Goal: Information Seeking & Learning: Learn about a topic

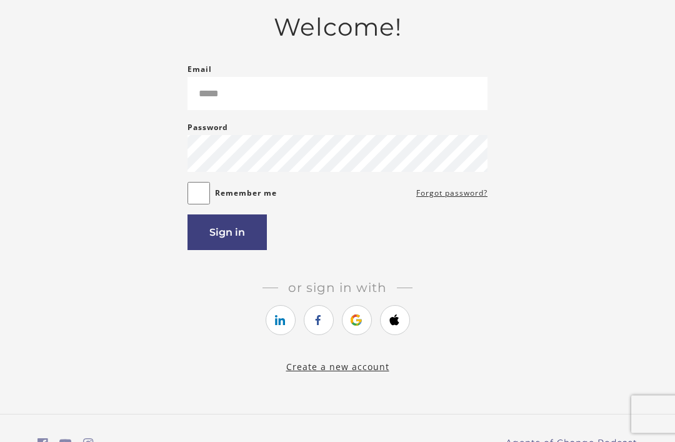
scroll to position [87, 0]
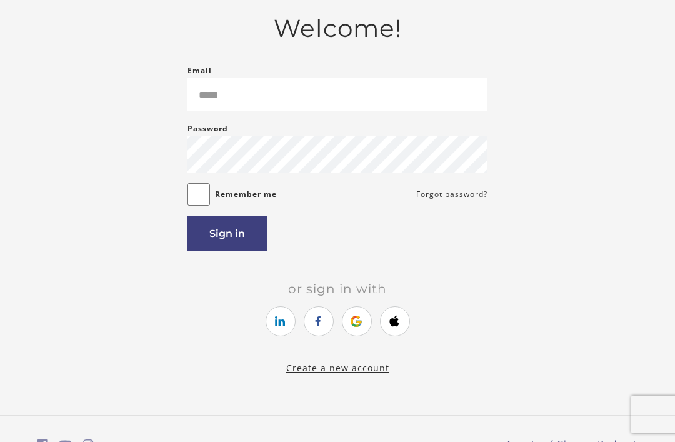
click at [356, 334] on link "https://courses.thinkific.com/users/auth/google?ss%5Breferral%5D=&ss%5Buser_ret…" at bounding box center [357, 321] width 30 height 30
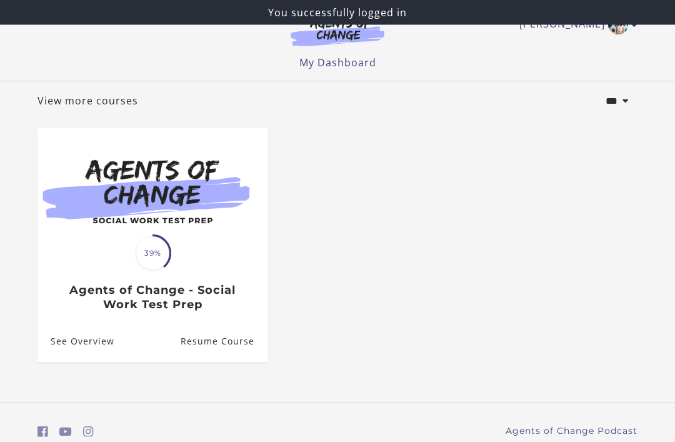
scroll to position [66, 0]
click at [242, 345] on link "Resume Course" at bounding box center [224, 341] width 87 height 41
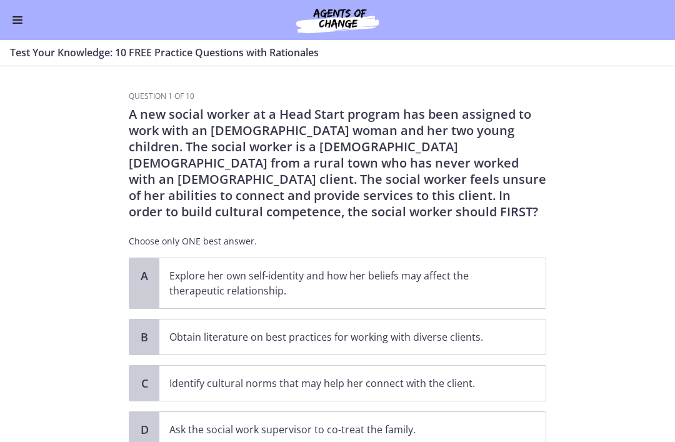
click at [16, 22] on button "Enable menu" at bounding box center [17, 20] width 15 height 15
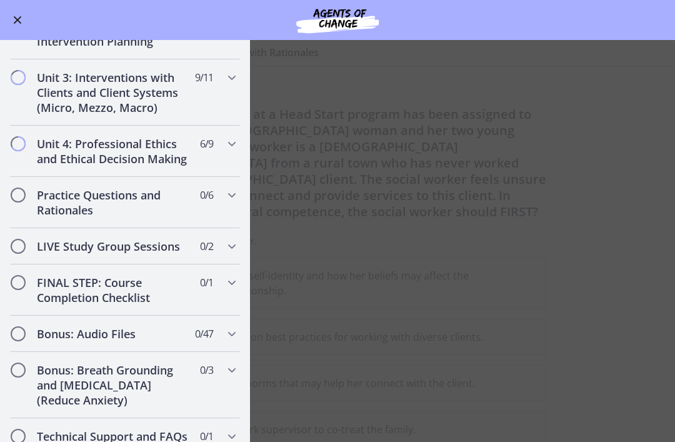
scroll to position [951, 0]
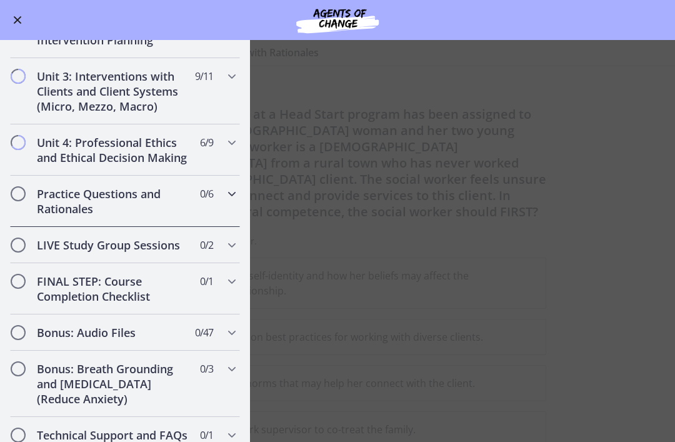
click at [235, 197] on icon "Chapters" at bounding box center [232, 193] width 15 height 15
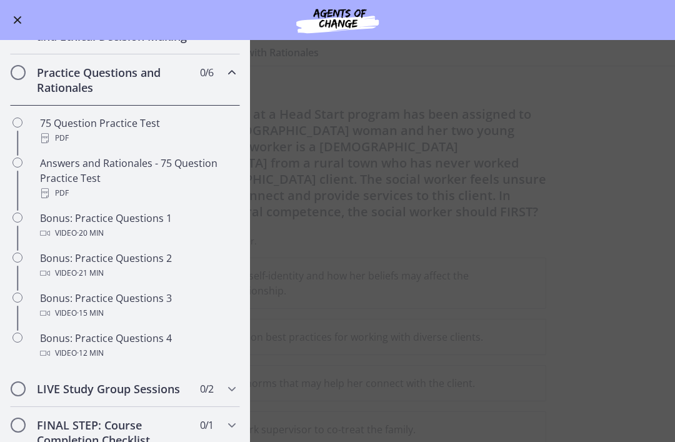
scroll to position [493, 0]
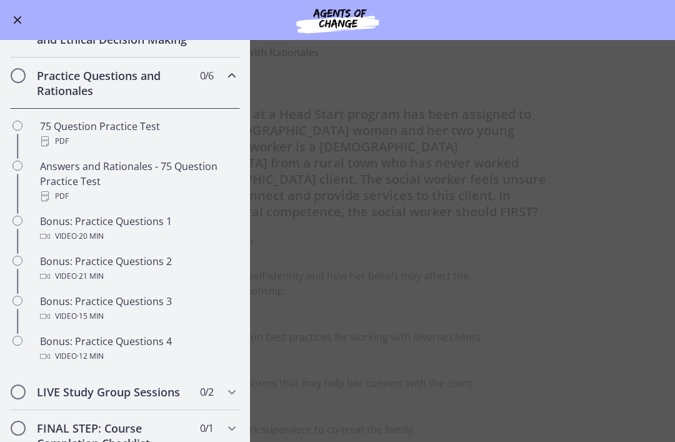
click at [178, 232] on div "Video · 20 min" at bounding box center [137, 236] width 195 height 15
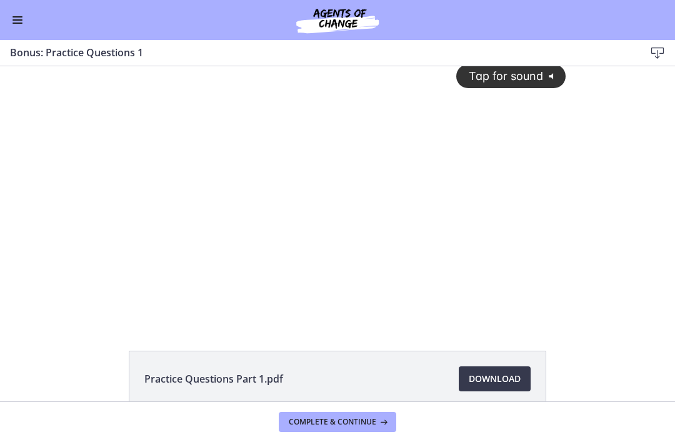
scroll to position [4, 0]
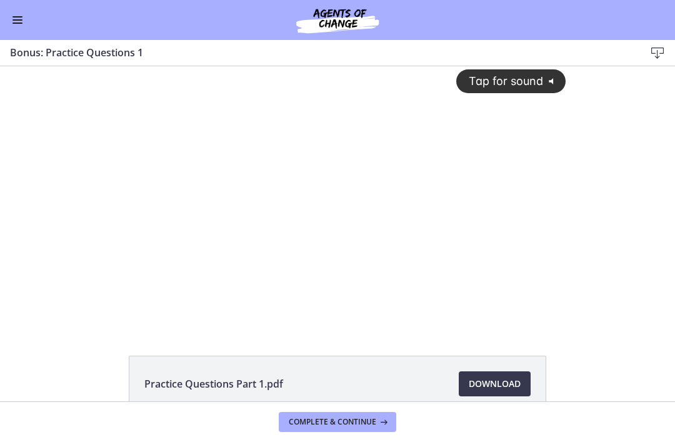
click at [540, 88] on span "Tap for sound" at bounding box center [501, 80] width 86 height 13
click at [20, 21] on button "Enable menu" at bounding box center [17, 20] width 15 height 15
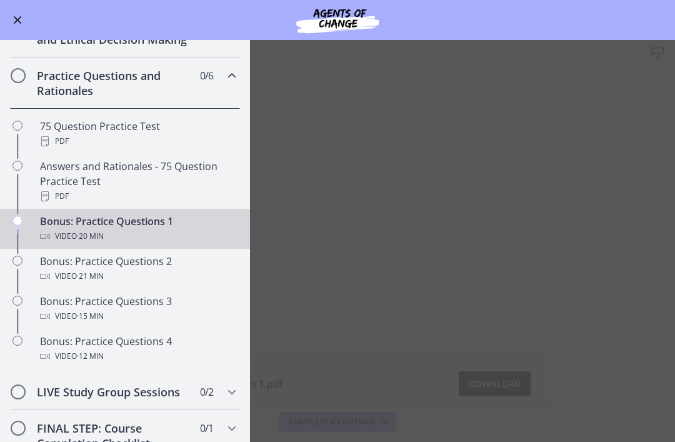
click at [180, 131] on div "75 Question Practice Test PDF" at bounding box center [137, 134] width 195 height 30
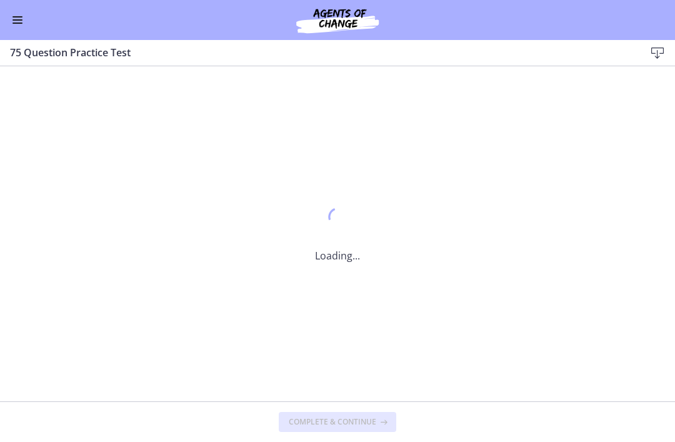
scroll to position [0, 0]
click at [18, 16] on button "Enable menu" at bounding box center [17, 20] width 15 height 15
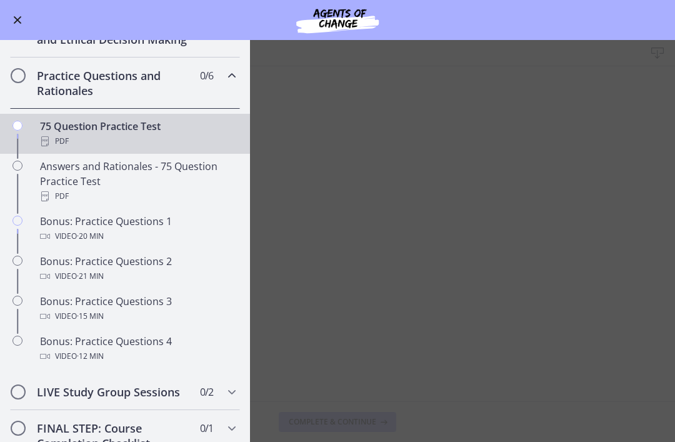
click at [170, 227] on div "Bonus: Practice Questions 1 Video · 20 min" at bounding box center [137, 229] width 195 height 30
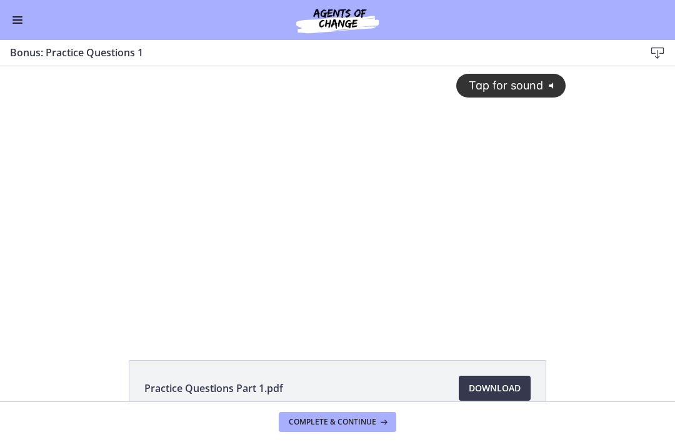
click at [559, 88] on icon "@keyframes VOLUME_SMALL_WAVE_FLASH { 0% { opacity: 0; } 33% { opacity: 1; } 66%…" at bounding box center [553, 85] width 21 height 21
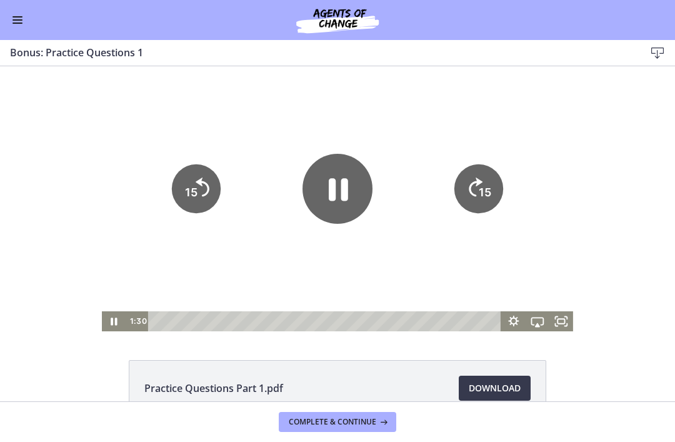
click at [436, 122] on div at bounding box center [338, 198] width 472 height 265
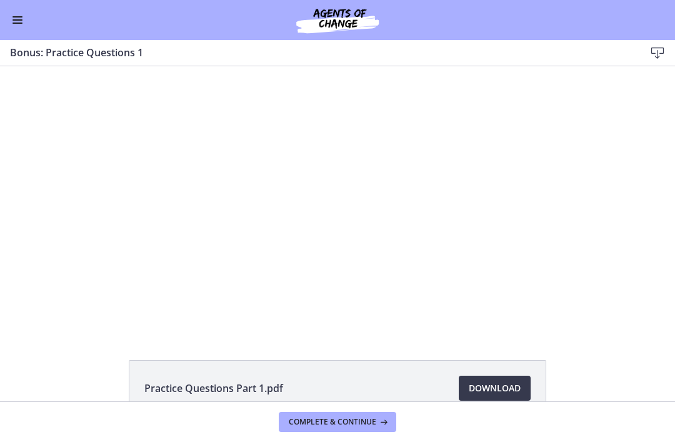
click at [380, 290] on div at bounding box center [338, 198] width 472 height 265
click at [337, 262] on div at bounding box center [338, 198] width 472 height 265
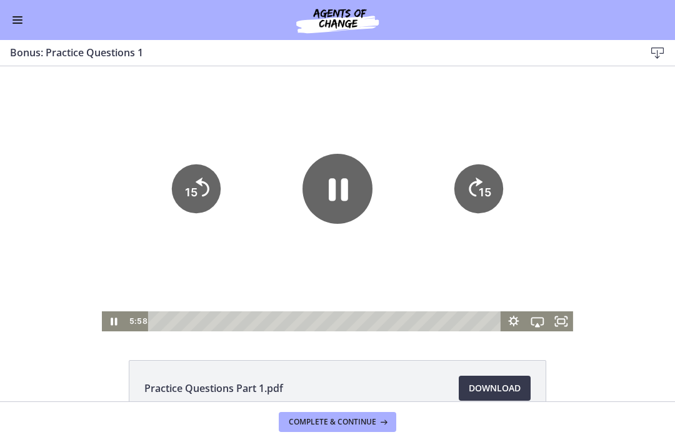
click at [340, 198] on icon "Pause" at bounding box center [338, 189] width 70 height 70
click at [417, 111] on div at bounding box center [338, 198] width 472 height 265
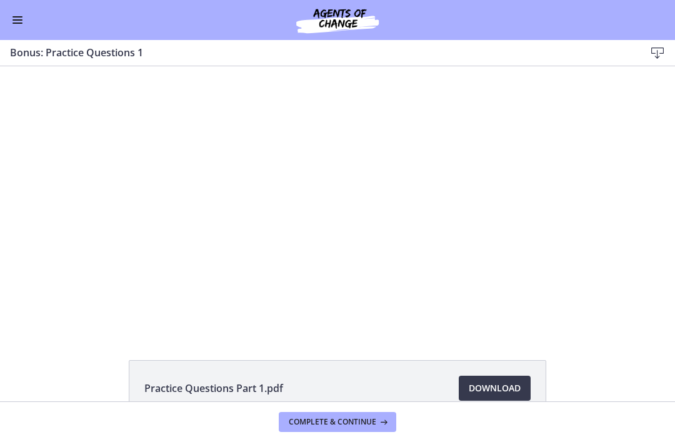
click at [196, 189] on div at bounding box center [338, 198] width 472 height 265
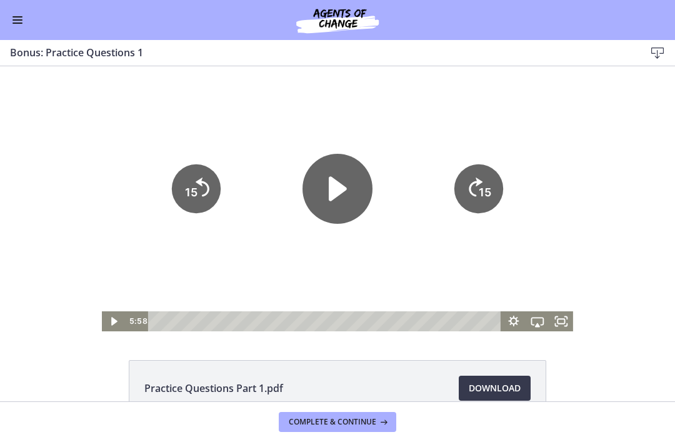
click at [229, 224] on div at bounding box center [338, 198] width 472 height 265
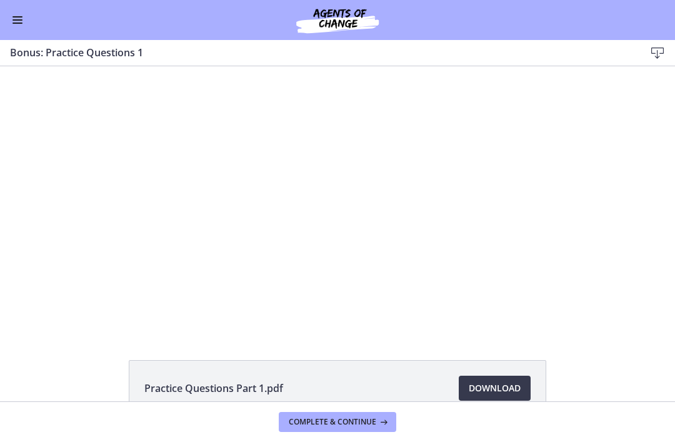
click at [268, 221] on div at bounding box center [338, 198] width 472 height 265
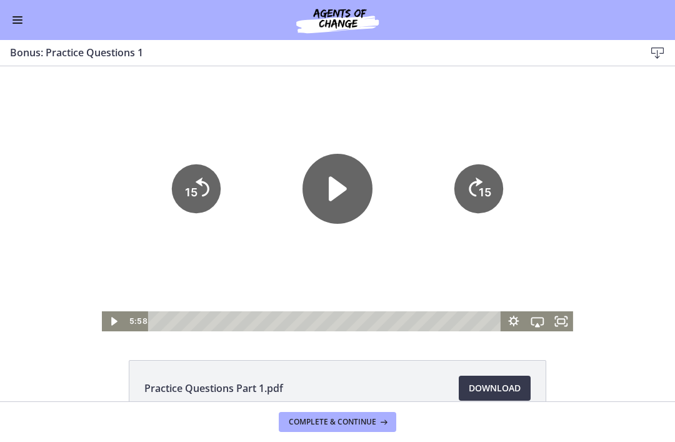
click at [331, 200] on icon "Play Video" at bounding box center [338, 188] width 18 height 24
click at [124, 56] on h3 "Bonus: Practice Questions 1" at bounding box center [317, 52] width 615 height 15
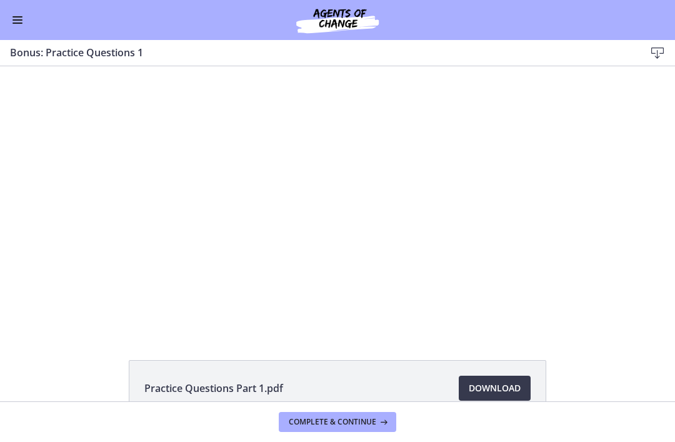
click at [557, 188] on div at bounding box center [338, 198] width 472 height 265
click at [376, 259] on div at bounding box center [338, 198] width 472 height 265
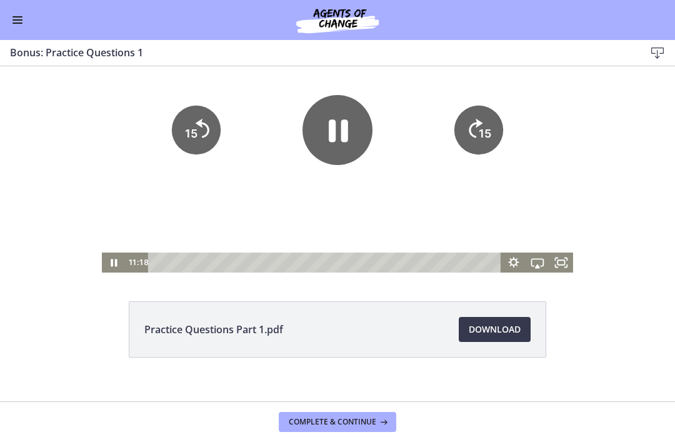
click at [354, 157] on icon "Pause" at bounding box center [338, 130] width 70 height 70
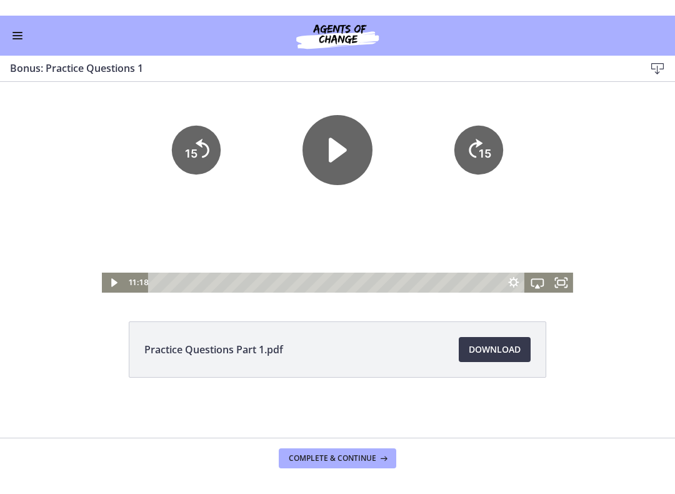
scroll to position [54, 0]
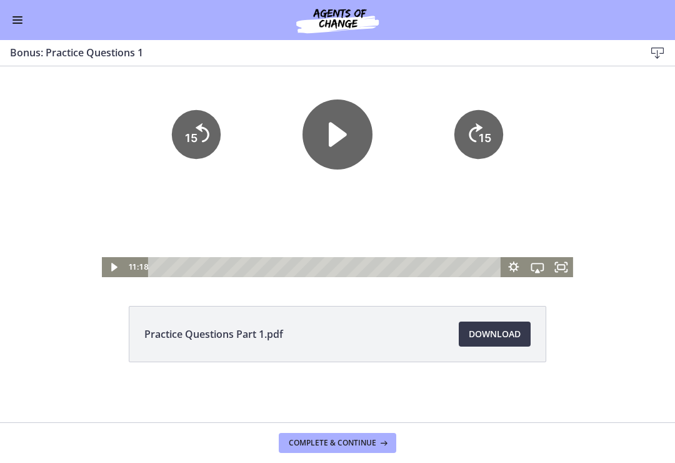
click at [334, 154] on icon "Play Video" at bounding box center [338, 134] width 70 height 70
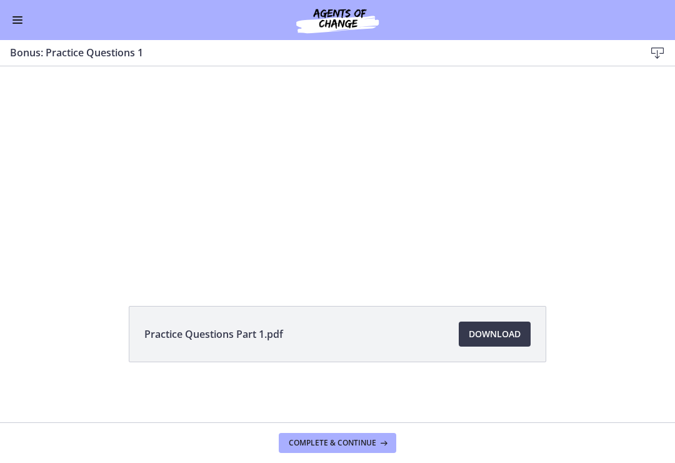
click at [393, 201] on div at bounding box center [338, 144] width 472 height 265
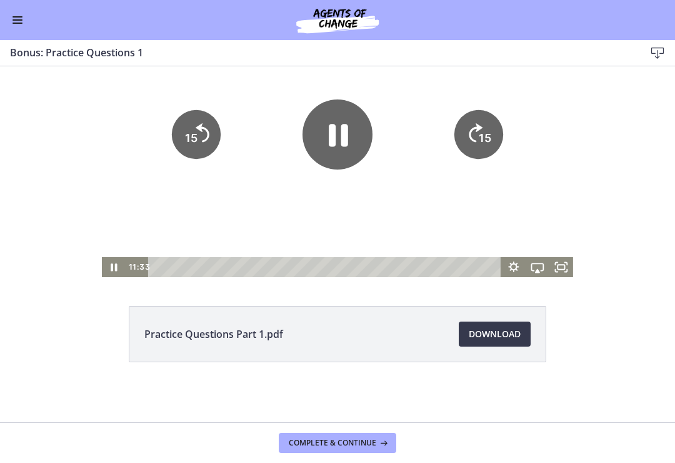
click at [359, 147] on icon "Pause" at bounding box center [338, 134] width 70 height 70
click at [469, 225] on div at bounding box center [338, 144] width 472 height 265
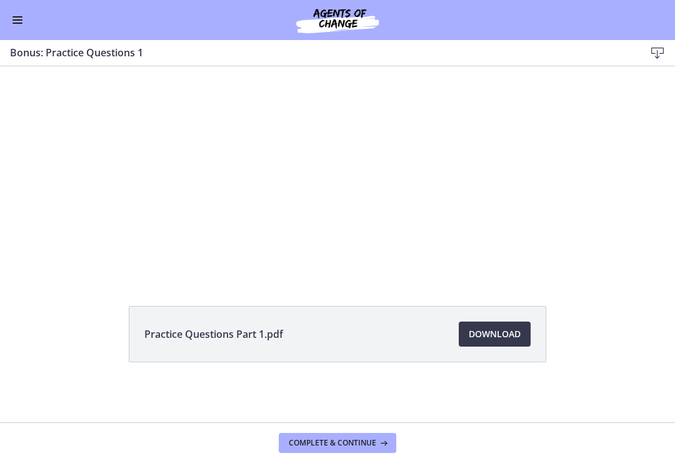
click at [442, 241] on div at bounding box center [338, 144] width 472 height 265
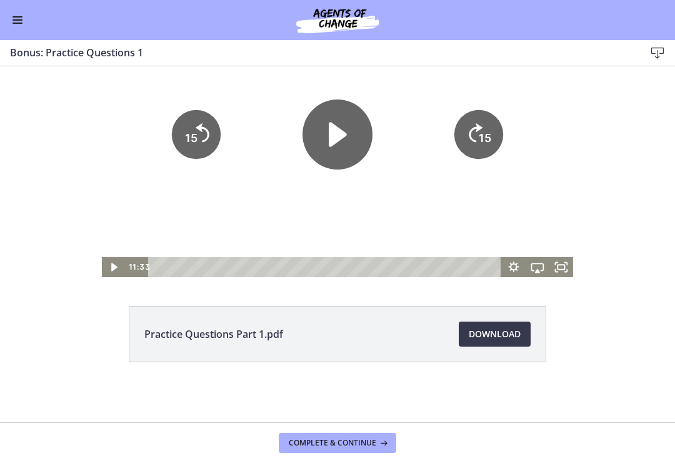
click at [351, 134] on icon "Play Video" at bounding box center [338, 134] width 70 height 70
click at [479, 131] on icon "15" at bounding box center [479, 134] width 49 height 49
click at [478, 130] on icon "15" at bounding box center [479, 134] width 49 height 49
click at [488, 118] on icon "15" at bounding box center [479, 134] width 49 height 49
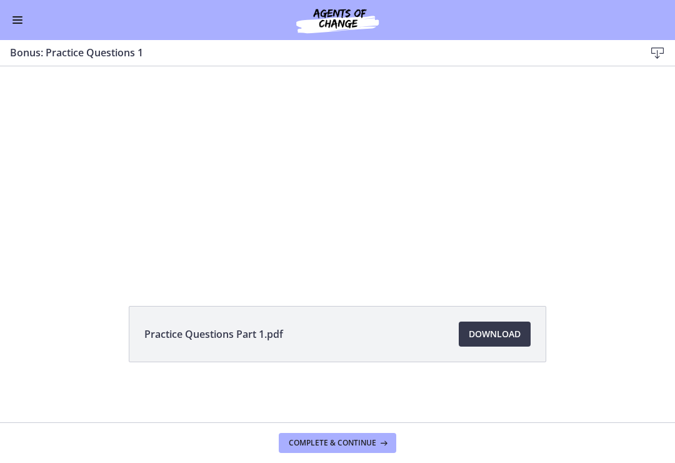
click at [528, 218] on div at bounding box center [338, 144] width 472 height 265
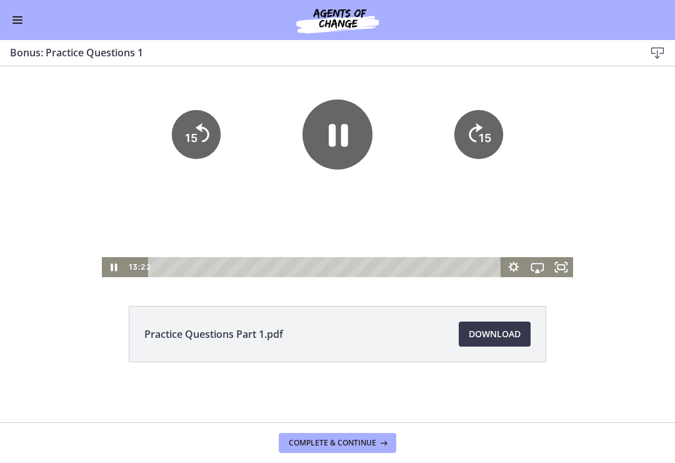
click at [497, 149] on icon "15" at bounding box center [479, 134] width 49 height 49
click at [482, 138] on tspan "15" at bounding box center [486, 138] width 14 height 16
click at [490, 131] on icon "15" at bounding box center [479, 134] width 55 height 55
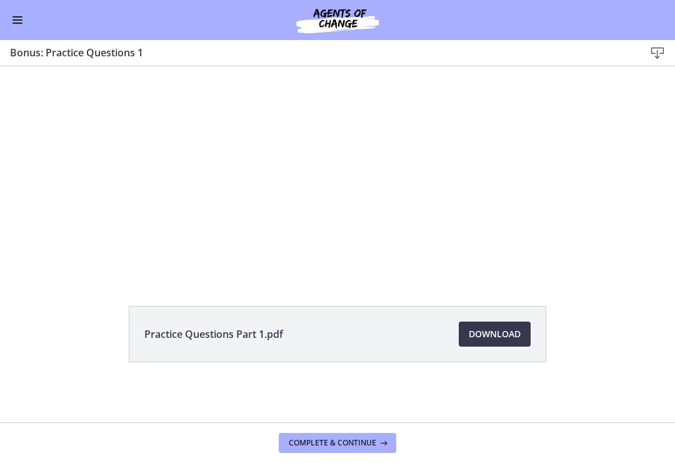
click at [564, 263] on icon "Fullscreen" at bounding box center [562, 267] width 24 height 20
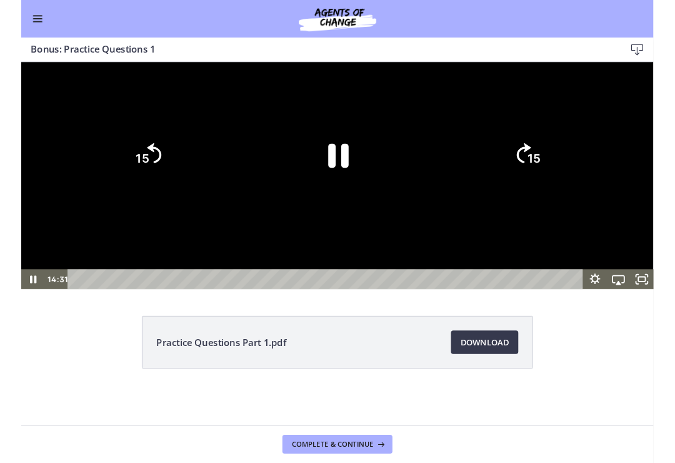
scroll to position [0, 0]
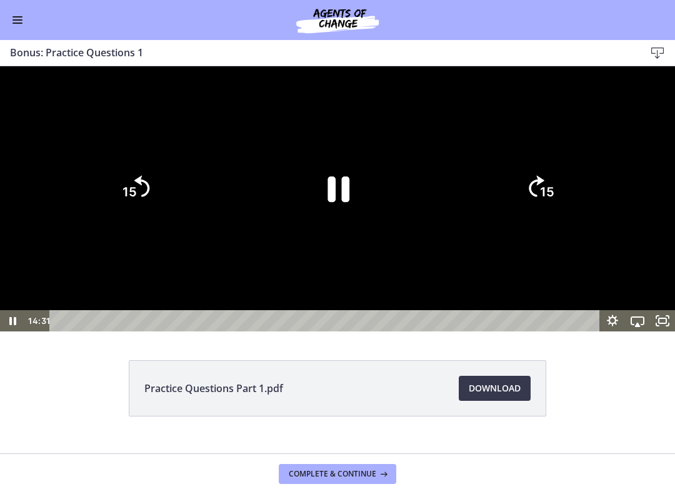
click at [536, 216] on icon "15" at bounding box center [540, 188] width 55 height 55
click at [554, 216] on icon "15" at bounding box center [540, 188] width 55 height 55
click at [577, 311] on div at bounding box center [337, 198] width 675 height 265
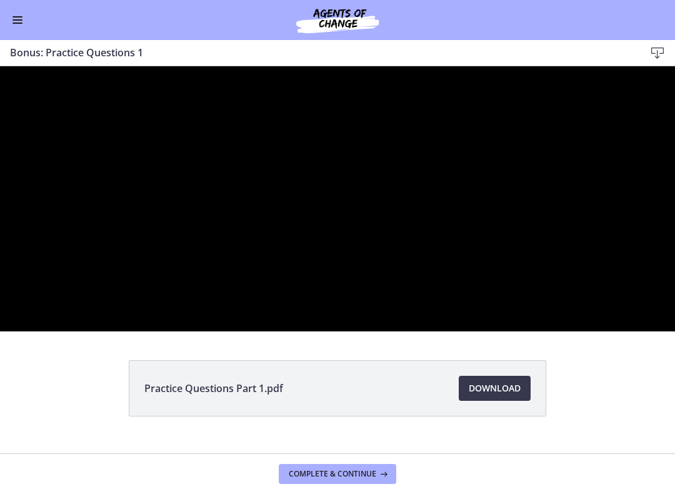
click at [597, 331] on div at bounding box center [337, 198] width 675 height 265
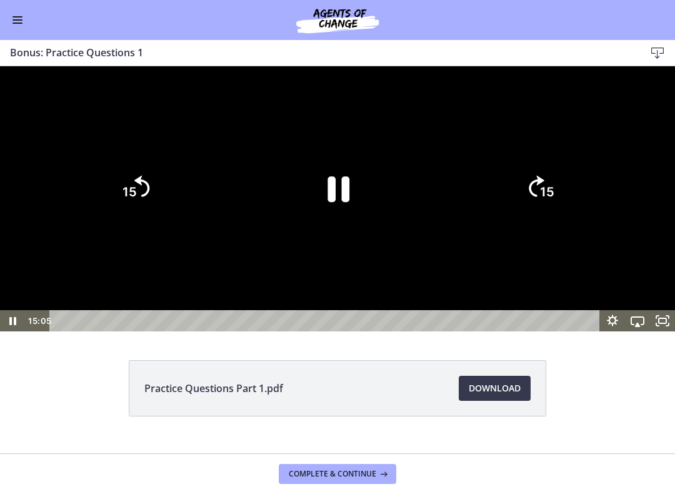
click at [545, 200] on tspan "15" at bounding box center [547, 192] width 14 height 16
click at [547, 216] on icon "15" at bounding box center [540, 188] width 55 height 55
click at [346, 202] on icon "Pause" at bounding box center [339, 189] width 22 height 26
click at [585, 331] on div at bounding box center [337, 198] width 675 height 265
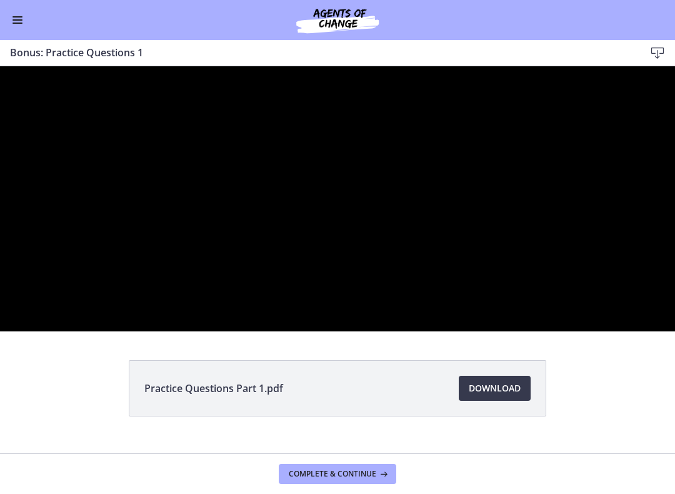
click at [453, 331] on div at bounding box center [337, 198] width 675 height 265
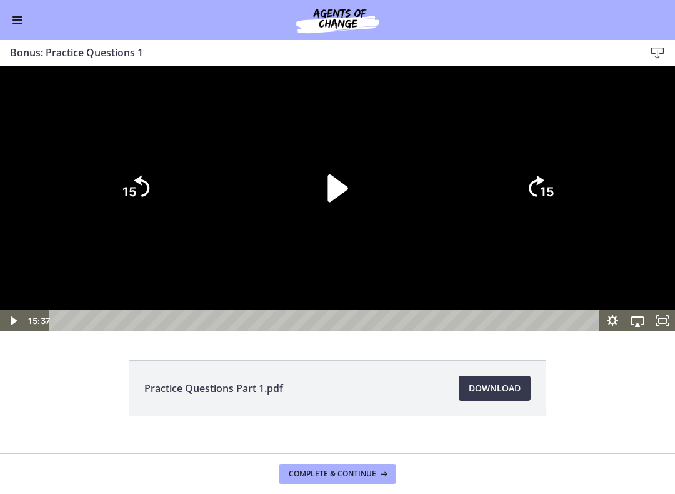
click at [462, 331] on div at bounding box center [337, 198] width 675 height 265
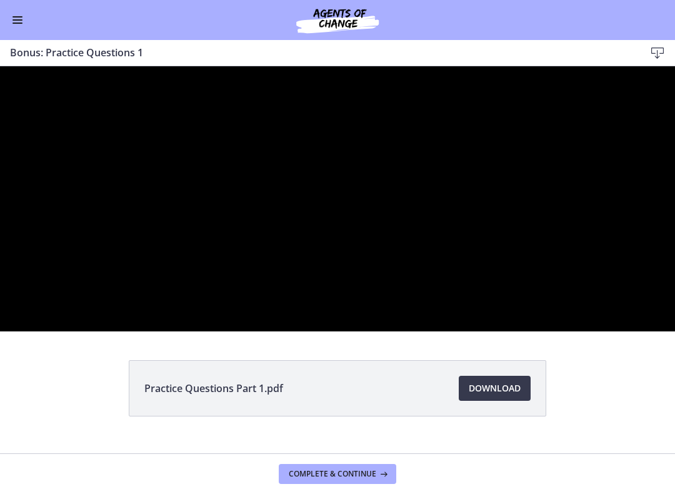
click at [546, 331] on div at bounding box center [337, 198] width 675 height 265
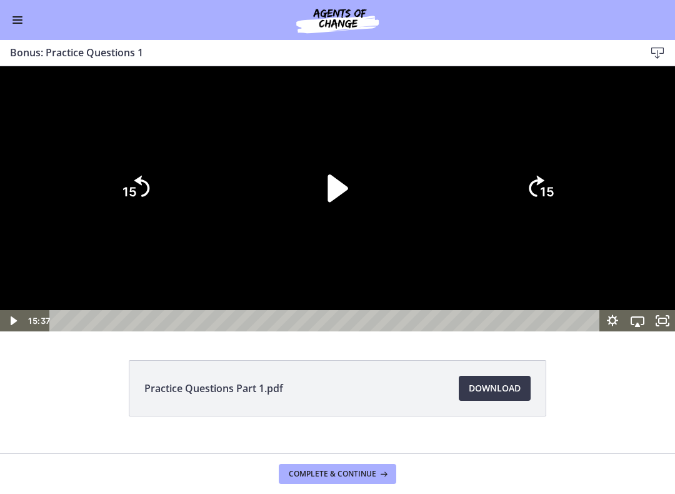
click at [335, 202] on icon "Play Video" at bounding box center [338, 188] width 20 height 28
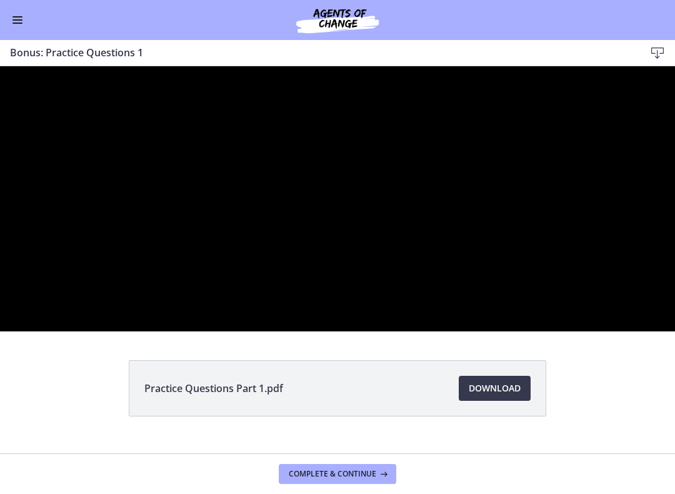
click at [582, 240] on div at bounding box center [337, 198] width 675 height 265
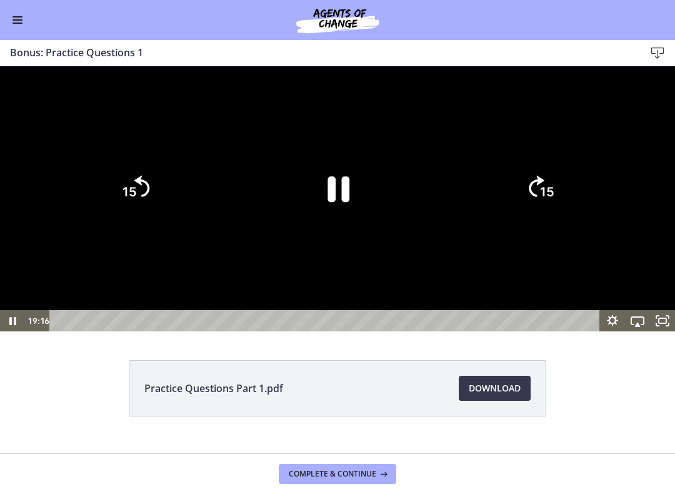
click at [548, 200] on tspan "15" at bounding box center [547, 192] width 14 height 16
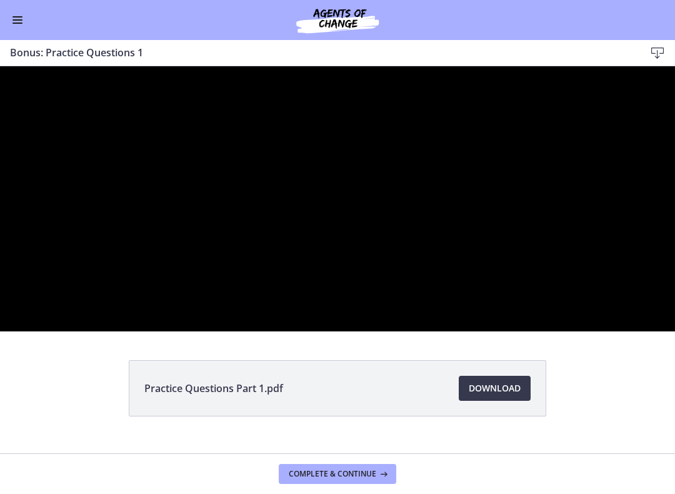
click at [638, 193] on div at bounding box center [337, 198] width 675 height 265
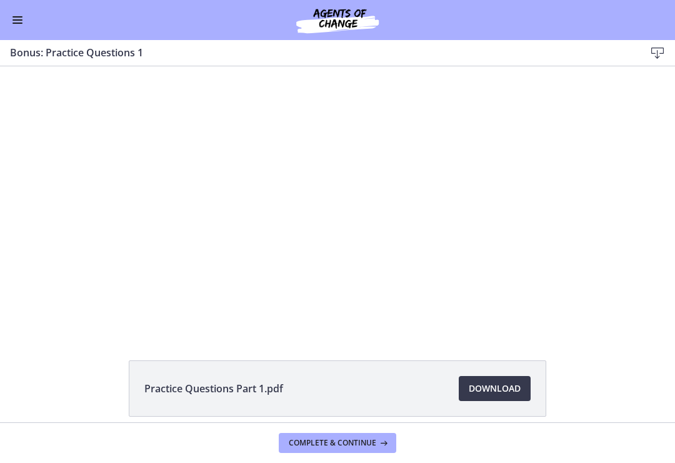
click at [356, 442] on button "Complete & continue" at bounding box center [338, 443] width 118 height 20
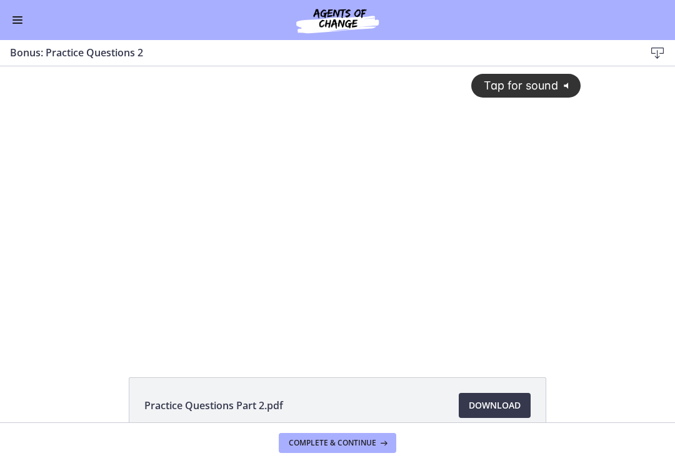
click at [380, 222] on div "Tap for sound @keyframes VOLUME_SMALL_WAVE_FLASH { 0% { opacity: 0; } 33% { opa…" at bounding box center [338, 197] width 502 height 262
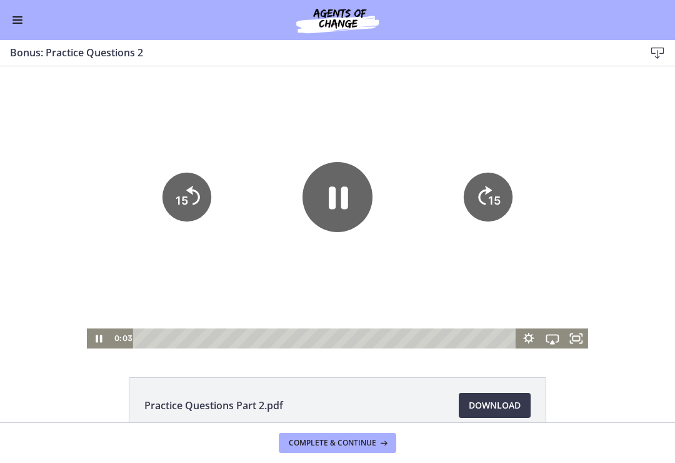
click at [353, 196] on icon "Pause" at bounding box center [338, 197] width 70 height 70
click at [340, 215] on icon "Play Video" at bounding box center [338, 197] width 70 height 70
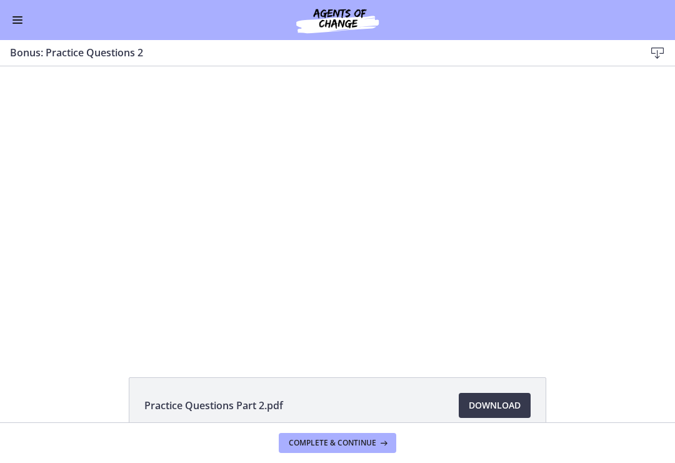
click at [482, 300] on div at bounding box center [338, 207] width 502 height 282
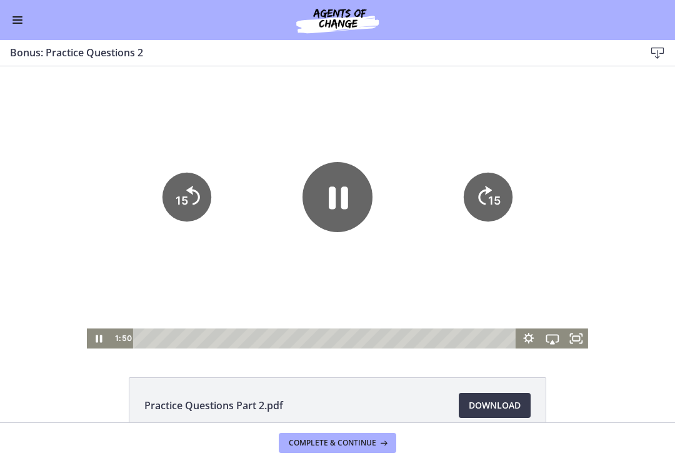
click at [497, 190] on icon "15" at bounding box center [487, 197] width 49 height 49
click at [502, 182] on icon "15" at bounding box center [487, 197] width 49 height 49
click at [497, 189] on icon "15" at bounding box center [487, 197] width 49 height 49
click at [492, 194] on text "15" at bounding box center [494, 200] width 13 height 13
click at [507, 188] on icon "15" at bounding box center [487, 196] width 55 height 55
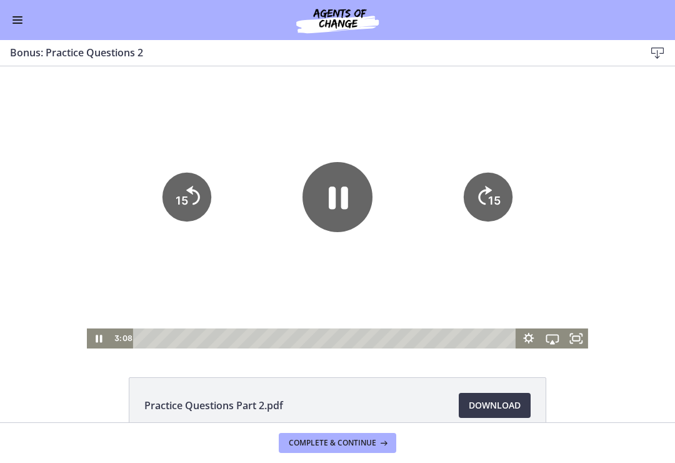
click at [494, 196] on tspan "15" at bounding box center [494, 200] width 13 height 13
click at [500, 276] on div at bounding box center [338, 207] width 502 height 282
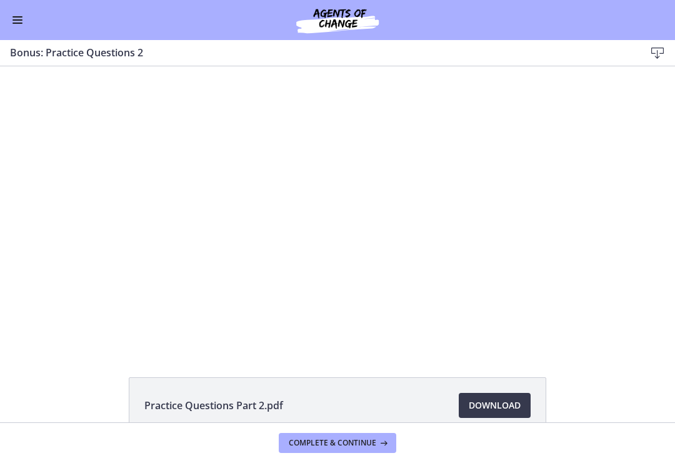
click at [468, 288] on div at bounding box center [338, 207] width 502 height 282
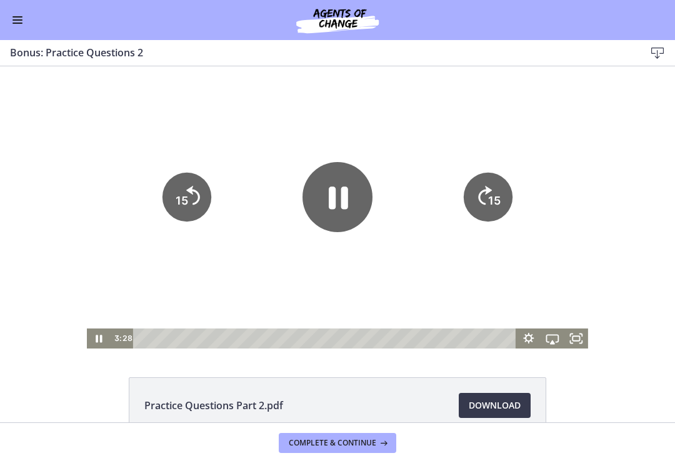
click at [328, 201] on icon "Pause" at bounding box center [338, 197] width 70 height 70
click at [326, 215] on icon "Play Video" at bounding box center [338, 197] width 70 height 70
click at [335, 206] on icon "Pause" at bounding box center [338, 198] width 19 height 23
click at [338, 207] on icon "Play Video" at bounding box center [338, 197] width 70 height 70
click at [333, 203] on icon "Pause" at bounding box center [338, 198] width 19 height 23
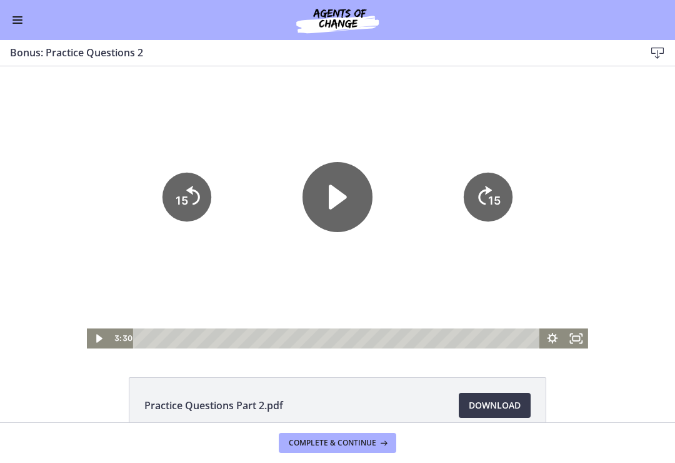
click at [349, 203] on icon "Play Video" at bounding box center [338, 197] width 70 height 70
click at [542, 109] on div at bounding box center [338, 207] width 502 height 282
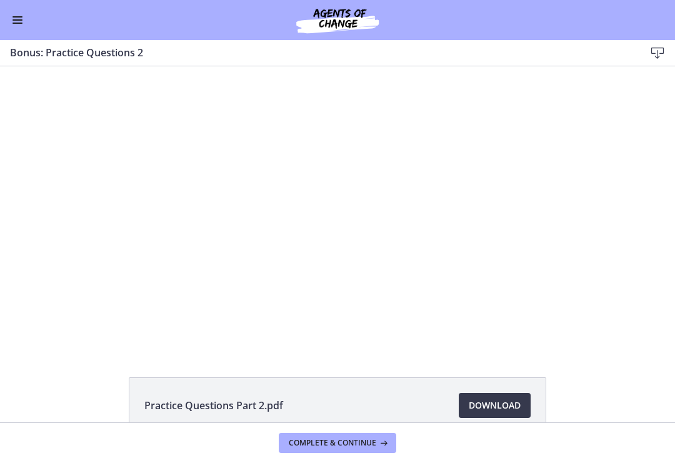
click at [340, 248] on div at bounding box center [338, 207] width 502 height 282
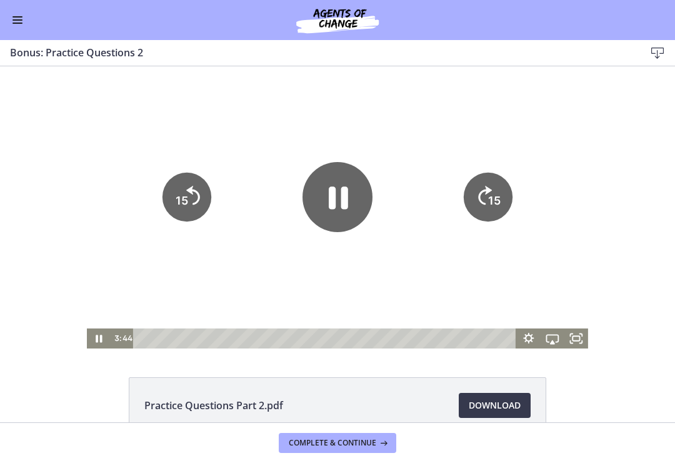
click at [338, 199] on icon "Pause" at bounding box center [338, 197] width 70 height 70
click at [435, 129] on div at bounding box center [338, 207] width 502 height 282
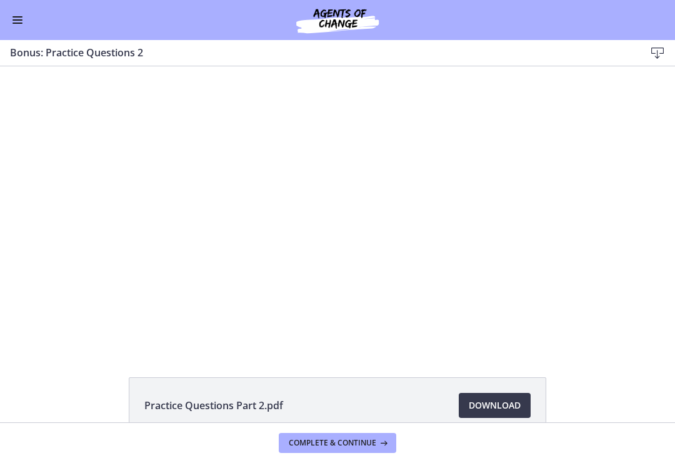
click at [305, 225] on div at bounding box center [338, 207] width 502 height 282
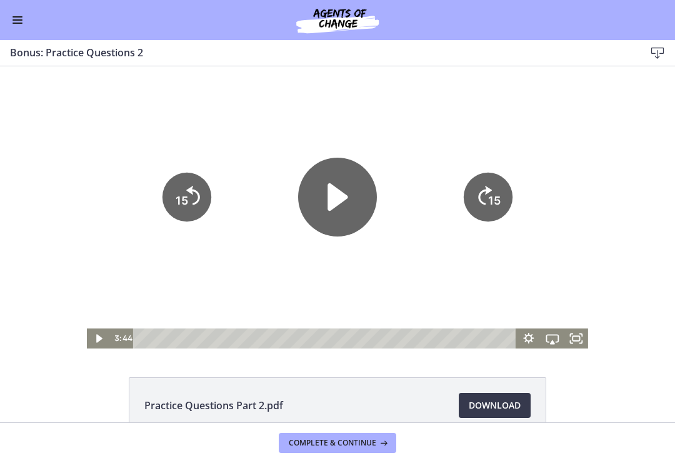
click at [319, 203] on icon "Play Video" at bounding box center [337, 197] width 79 height 79
click at [205, 128] on div at bounding box center [338, 207] width 502 height 282
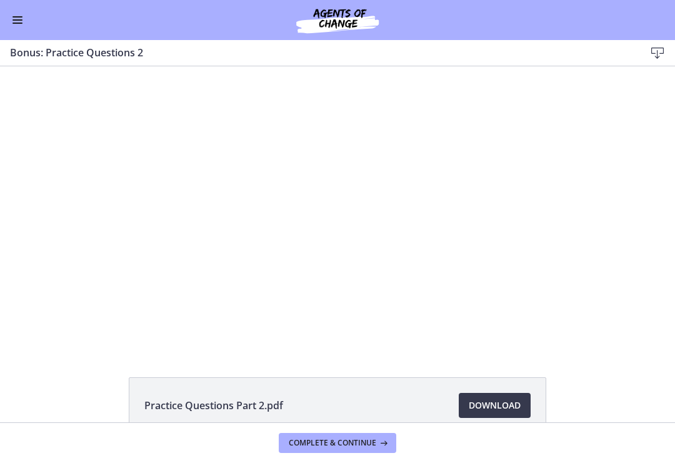
click at [380, 258] on div at bounding box center [338, 207] width 502 height 282
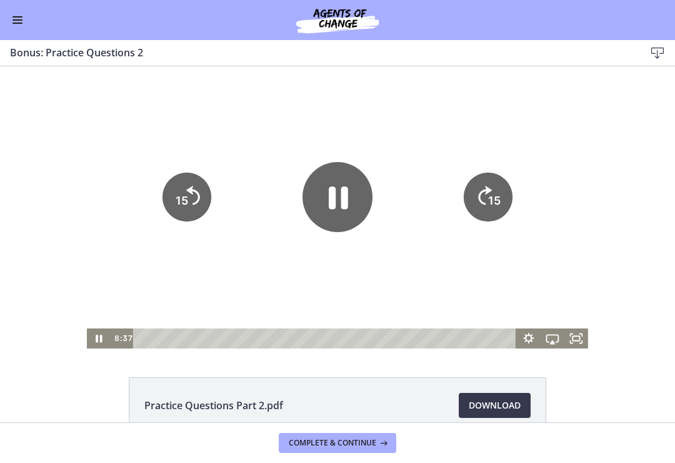
click at [353, 197] on icon "Pause" at bounding box center [338, 197] width 70 height 70
click at [447, 263] on div at bounding box center [338, 207] width 502 height 282
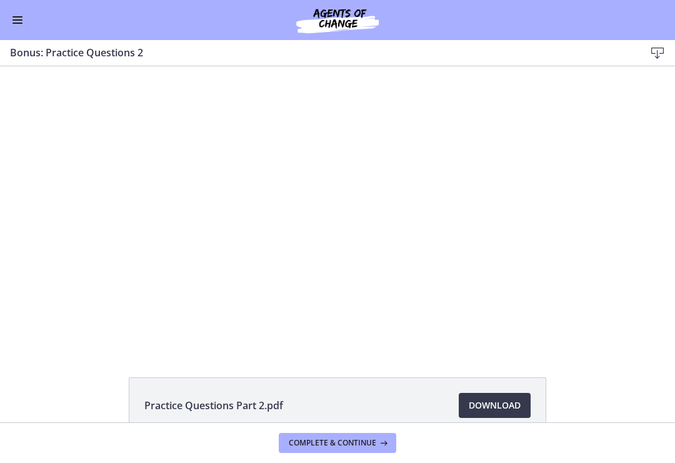
click at [366, 286] on div at bounding box center [338, 207] width 502 height 282
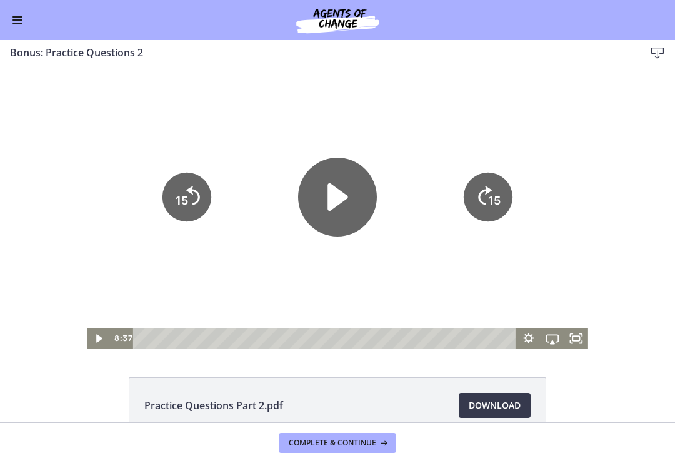
click at [351, 209] on icon "Play Video" at bounding box center [337, 197] width 79 height 79
click at [490, 99] on div at bounding box center [338, 207] width 502 height 282
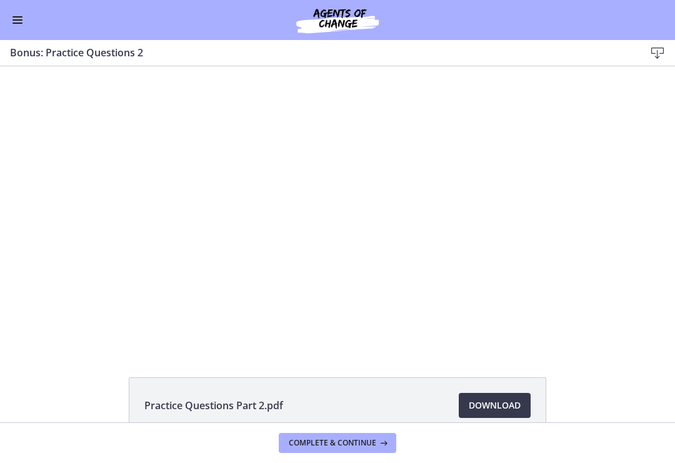
click at [523, 276] on div at bounding box center [338, 207] width 502 height 282
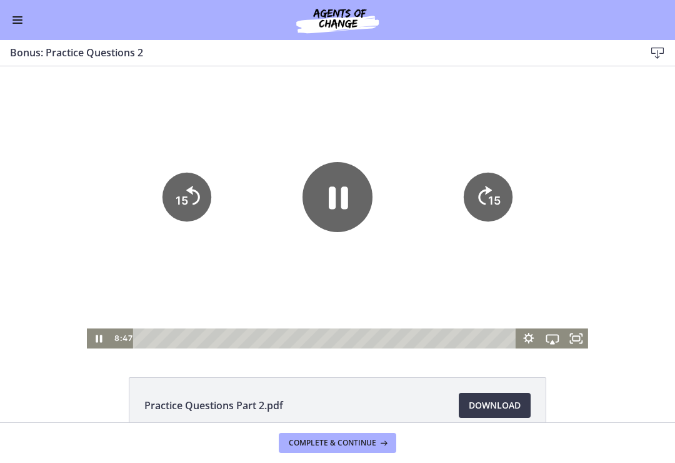
click at [526, 262] on div at bounding box center [338, 207] width 502 height 282
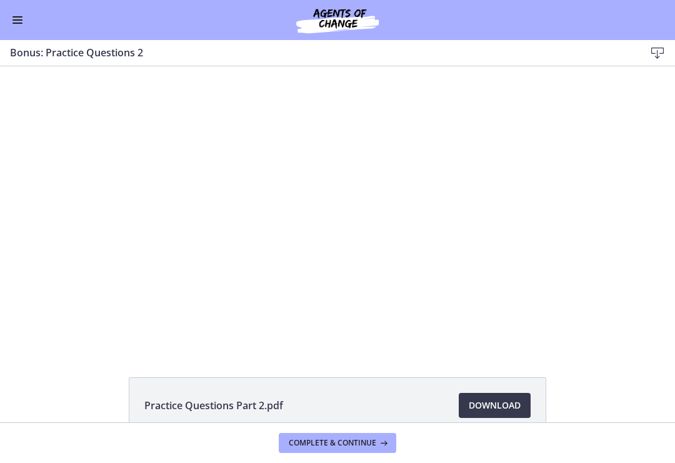
click at [492, 232] on div at bounding box center [338, 207] width 502 height 282
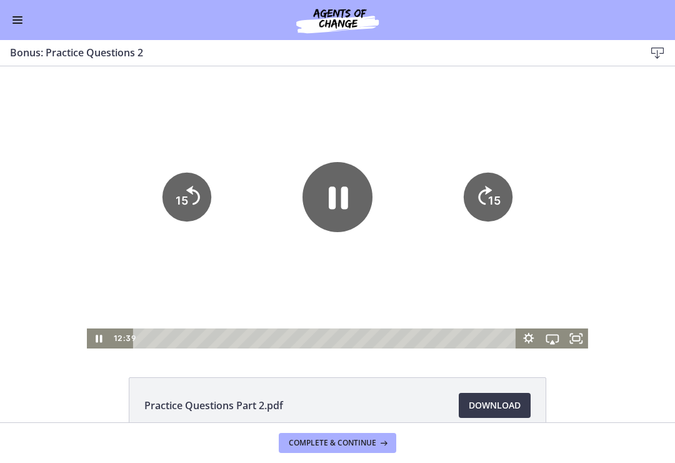
click at [506, 198] on icon "15" at bounding box center [487, 197] width 49 height 49
click at [505, 183] on icon "15" at bounding box center [487, 197] width 49 height 49
click at [496, 190] on icon "15" at bounding box center [487, 197] width 49 height 49
click at [501, 196] on tspan "15" at bounding box center [494, 200] width 13 height 13
click at [487, 123] on div at bounding box center [338, 207] width 502 height 282
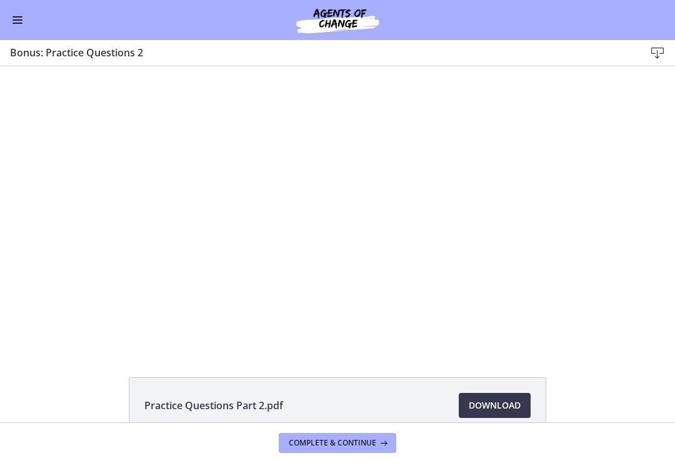
click at [220, 276] on div at bounding box center [338, 207] width 502 height 282
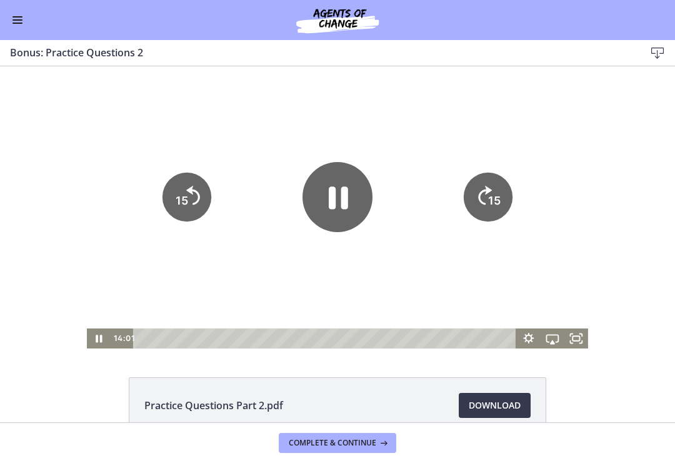
click at [329, 213] on icon "Pause" at bounding box center [338, 197] width 70 height 70
click at [221, 256] on div at bounding box center [338, 207] width 502 height 282
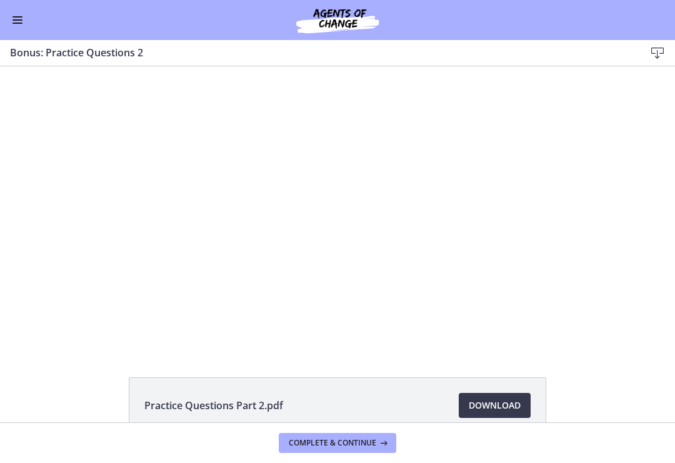
click at [442, 268] on div at bounding box center [338, 207] width 502 height 282
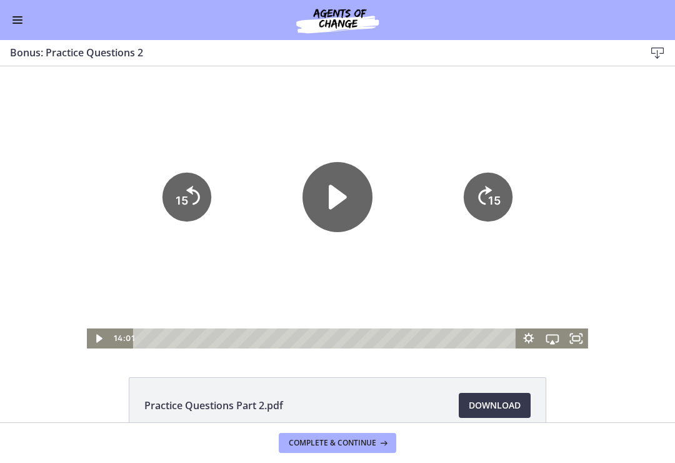
click at [330, 225] on icon "Play Video" at bounding box center [338, 197] width 70 height 70
click at [606, 119] on div "Tap for sound @keyframes VOLUME_SMALL_WAVE_FLASH { 0% { opacity: 0; } 33% { opa…" at bounding box center [337, 207] width 675 height 282
click at [529, 109] on div at bounding box center [338, 207] width 502 height 282
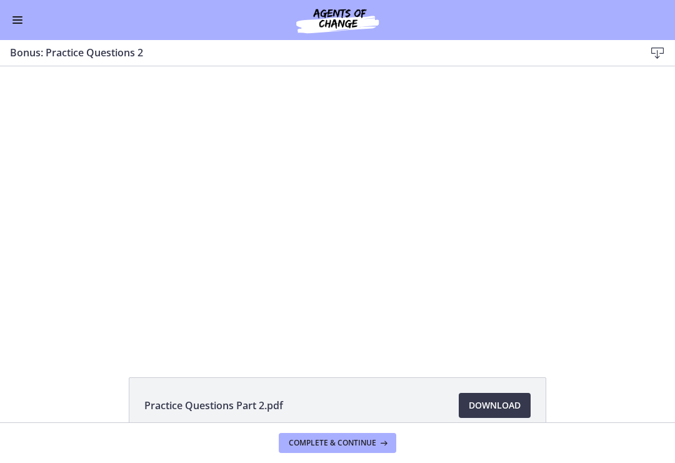
click at [604, 160] on div "Tap for sound @keyframes VOLUME_SMALL_WAVE_FLASH { 0% { opacity: 0; } 33% { opa…" at bounding box center [337, 207] width 675 height 282
click at [520, 240] on div at bounding box center [338, 207] width 502 height 282
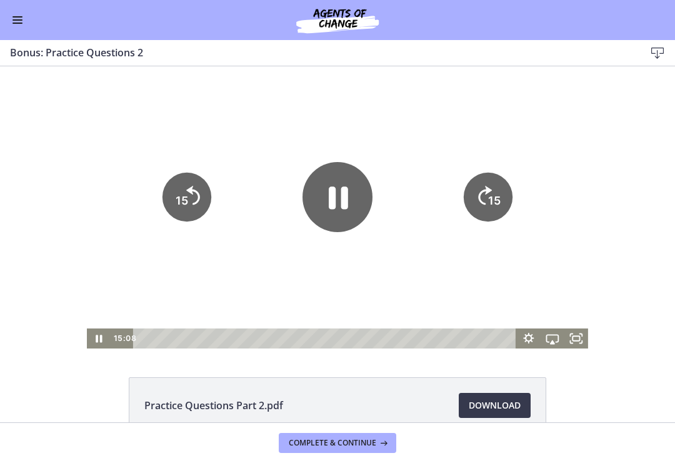
click at [588, 149] on div at bounding box center [338, 207] width 502 height 282
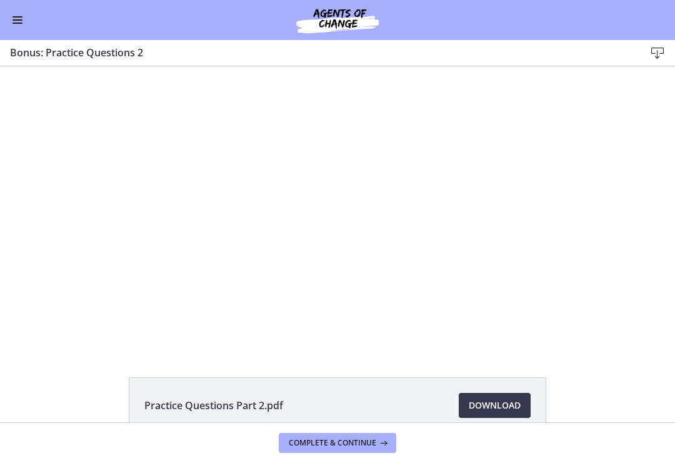
click at [583, 179] on div at bounding box center [338, 207] width 502 height 282
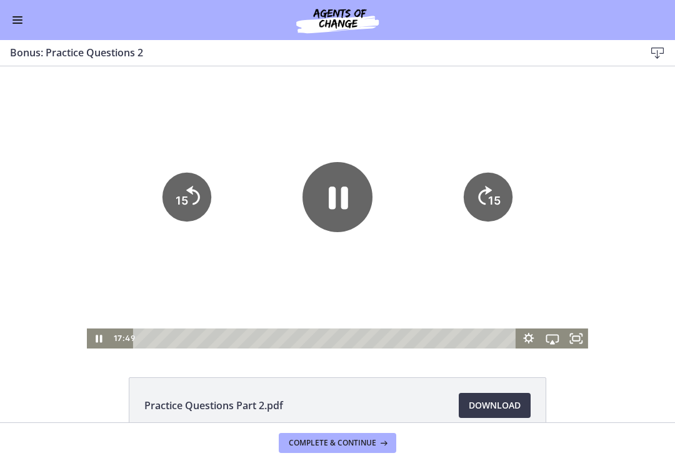
click at [496, 201] on tspan "15" at bounding box center [494, 200] width 13 height 13
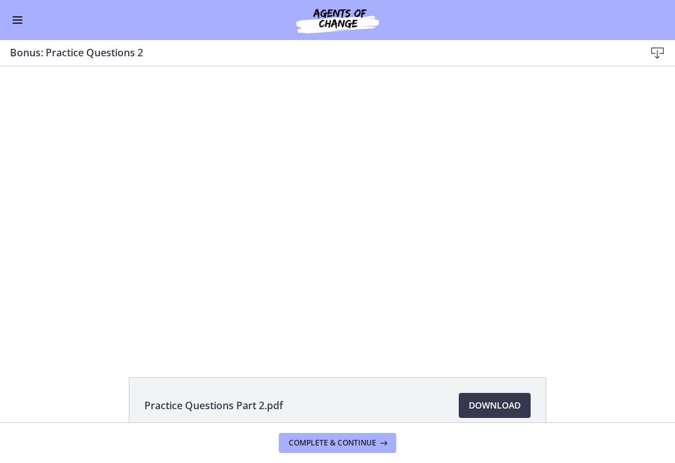
click at [312, 191] on div at bounding box center [338, 207] width 502 height 282
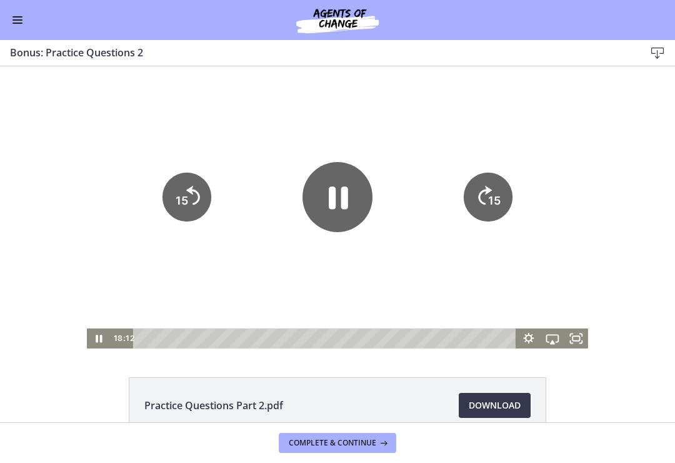
click at [453, 96] on div at bounding box center [338, 207] width 502 height 282
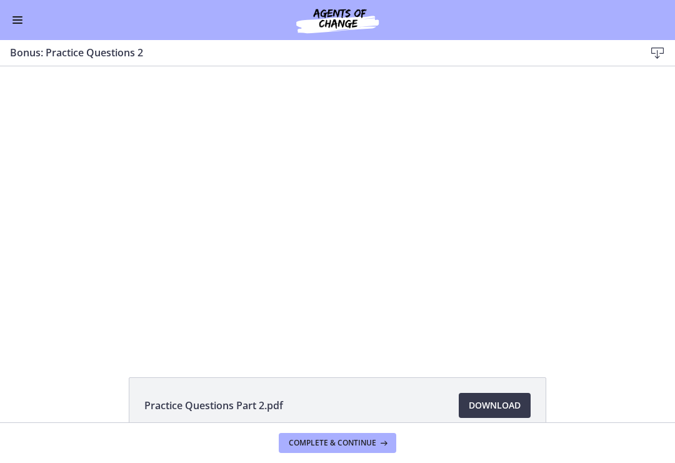
click at [580, 210] on div at bounding box center [338, 207] width 502 height 282
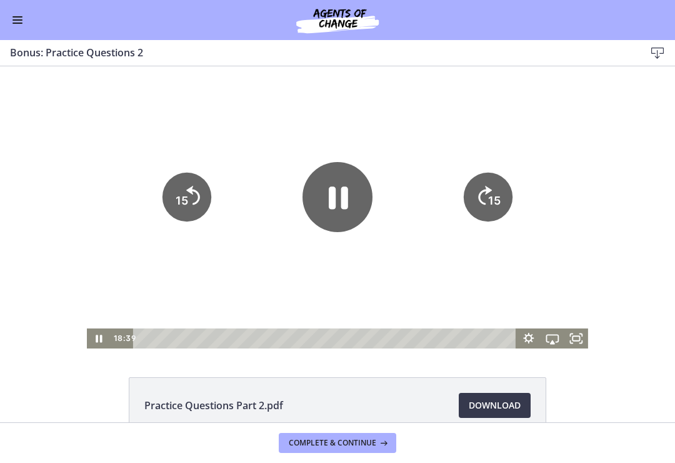
click at [505, 196] on icon "15" at bounding box center [487, 197] width 49 height 49
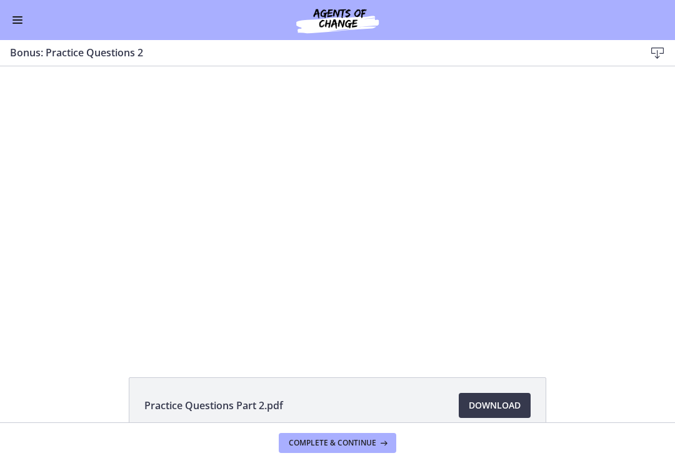
click at [438, 255] on div at bounding box center [338, 207] width 502 height 282
click at [11, 18] on button "Enable menu" at bounding box center [17, 20] width 15 height 15
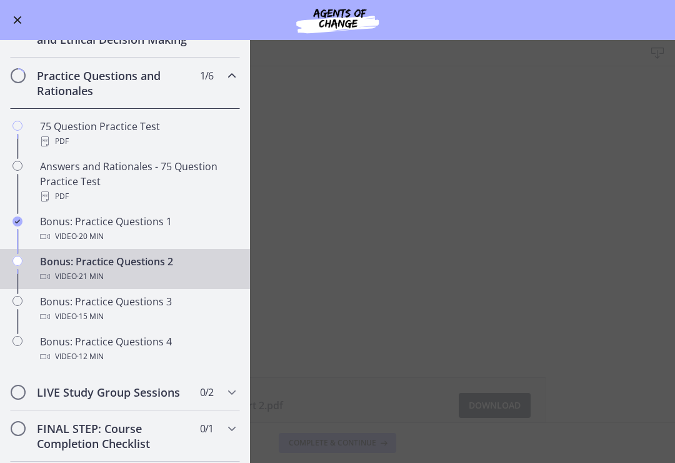
click at [418, 177] on main "Bonus: Practice Questions 2 Download Enable fullscreen Practice Questions Part …" at bounding box center [337, 251] width 675 height 423
click at [595, 154] on main "Bonus: Practice Questions 2 Download Enable fullscreen Practice Questions Part …" at bounding box center [337, 251] width 675 height 423
click at [558, 149] on main "Bonus: Practice Questions 2 Download Enable fullscreen Practice Questions Part …" at bounding box center [337, 251] width 675 height 423
click at [408, 228] on main "Bonus: Practice Questions 2 Download Enable fullscreen Practice Questions Part …" at bounding box center [337, 251] width 675 height 423
click at [24, 14] on button "Enable menu" at bounding box center [17, 20] width 15 height 15
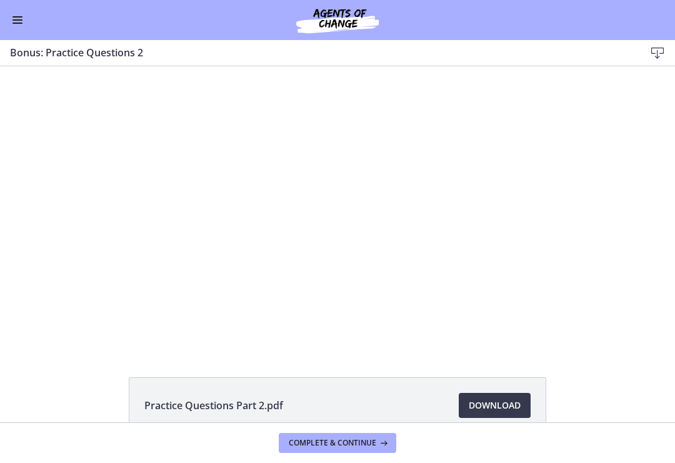
click at [352, 442] on button "Complete & continue" at bounding box center [338, 443] width 118 height 20
click at [23, 20] on button "Enable menu" at bounding box center [17, 20] width 15 height 15
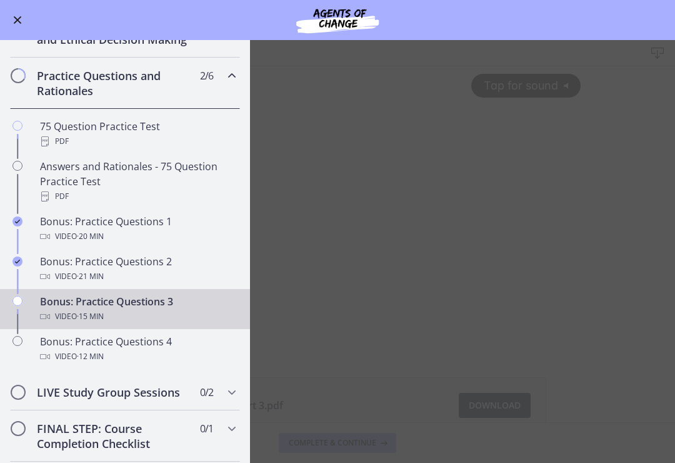
click at [200, 320] on div "Video · 15 min" at bounding box center [137, 316] width 195 height 15
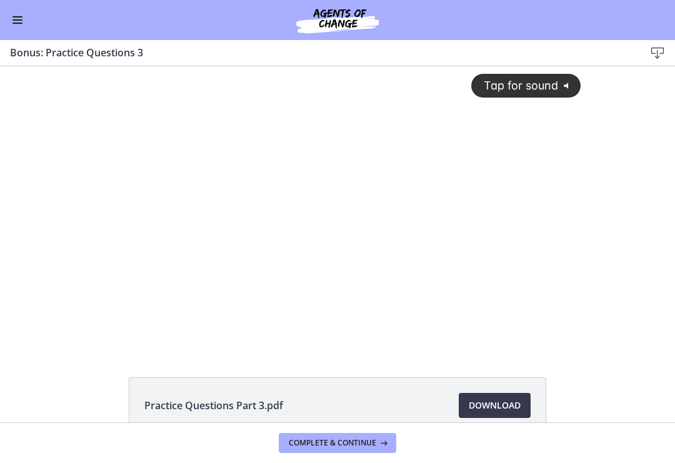
click at [550, 85] on span "Tap for sound" at bounding box center [516, 85] width 86 height 13
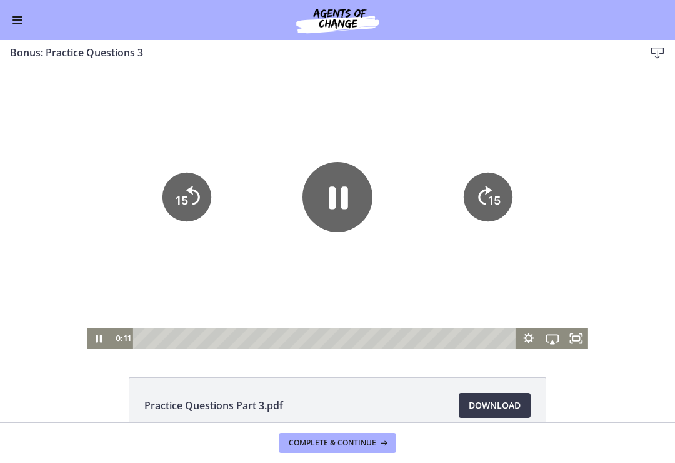
click at [498, 200] on tspan "15" at bounding box center [494, 200] width 13 height 13
click at [507, 192] on icon "15" at bounding box center [487, 197] width 49 height 49
click at [496, 194] on text "15" at bounding box center [494, 200] width 13 height 13
click at [500, 181] on icon "15" at bounding box center [487, 197] width 49 height 49
click at [502, 178] on icon "15" at bounding box center [487, 196] width 55 height 55
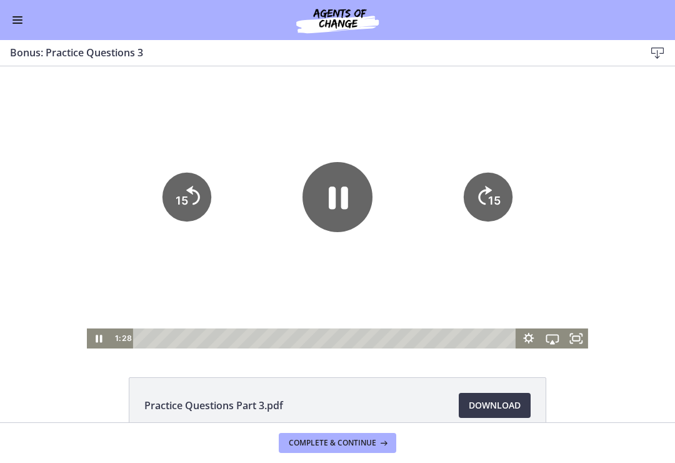
click at [487, 195] on icon "15" at bounding box center [487, 197] width 49 height 49
click at [502, 180] on icon "15" at bounding box center [487, 196] width 55 height 55
click at [505, 184] on icon "15" at bounding box center [487, 197] width 49 height 49
click at [501, 195] on tspan "15" at bounding box center [494, 200] width 13 height 13
click at [509, 189] on icon "15" at bounding box center [487, 197] width 49 height 49
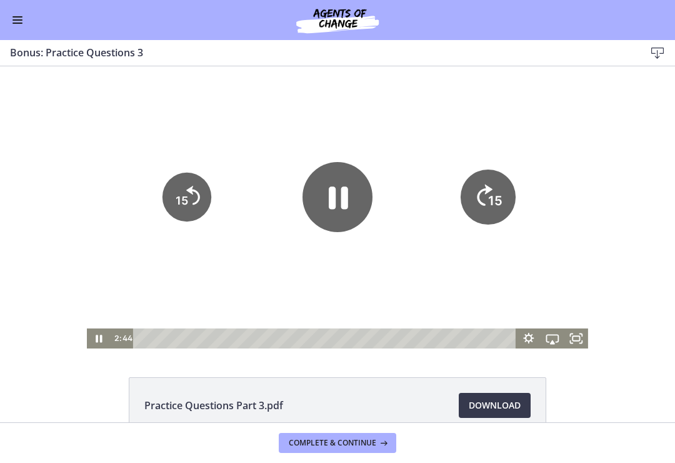
click at [504, 181] on icon "15" at bounding box center [487, 196] width 55 height 55
click at [497, 184] on icon "15" at bounding box center [487, 197] width 49 height 49
click at [501, 179] on icon "15" at bounding box center [487, 197] width 49 height 49
click at [503, 177] on icon "15" at bounding box center [487, 196] width 55 height 55
click at [501, 179] on icon "15" at bounding box center [487, 197] width 49 height 49
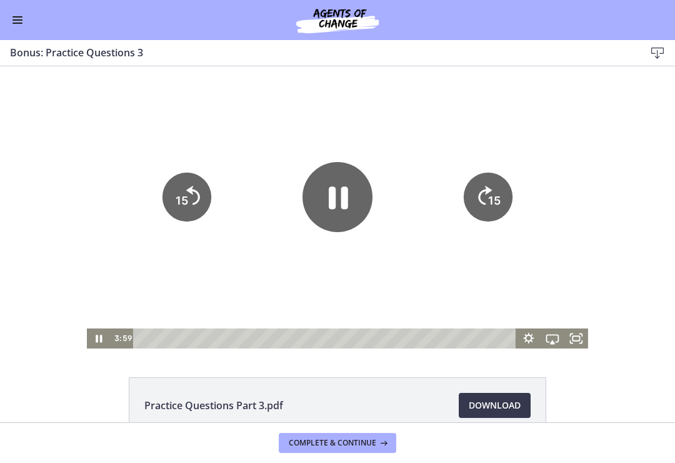
click at [497, 178] on icon "15" at bounding box center [487, 197] width 49 height 49
click at [491, 186] on icon "15" at bounding box center [487, 197] width 49 height 49
click at [341, 216] on icon "Pause" at bounding box center [337, 197] width 79 height 79
click at [351, 208] on icon "Play Video" at bounding box center [337, 197] width 79 height 79
click at [350, 206] on icon "Pause" at bounding box center [338, 197] width 70 height 70
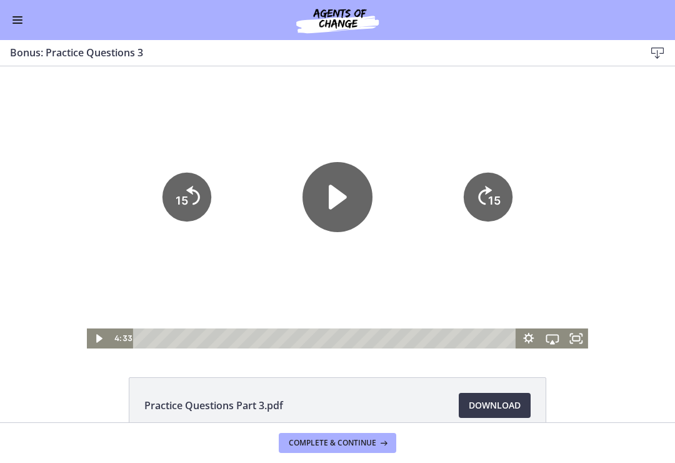
click at [375, 281] on div at bounding box center [338, 207] width 502 height 282
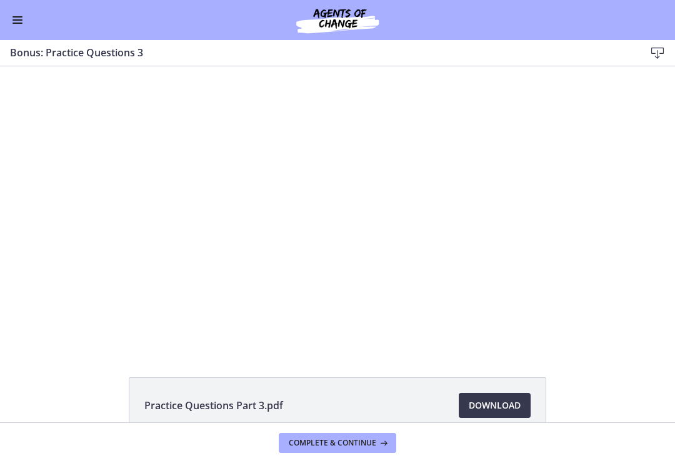
click at [376, 260] on div at bounding box center [338, 207] width 502 height 282
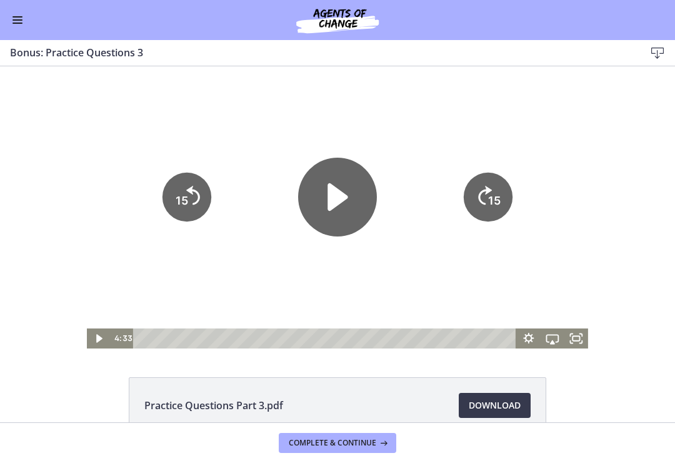
click at [353, 195] on icon "Play Video" at bounding box center [337, 197] width 79 height 79
click at [577, 100] on div at bounding box center [338, 207] width 502 height 282
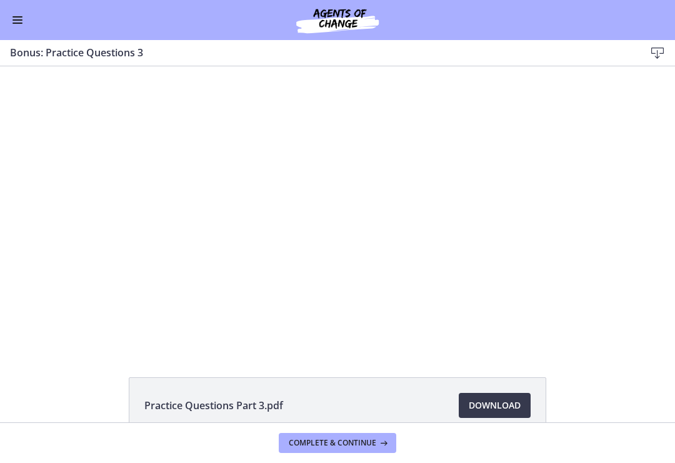
click at [468, 281] on div at bounding box center [338, 207] width 502 height 282
click at [493, 206] on div at bounding box center [338, 207] width 502 height 282
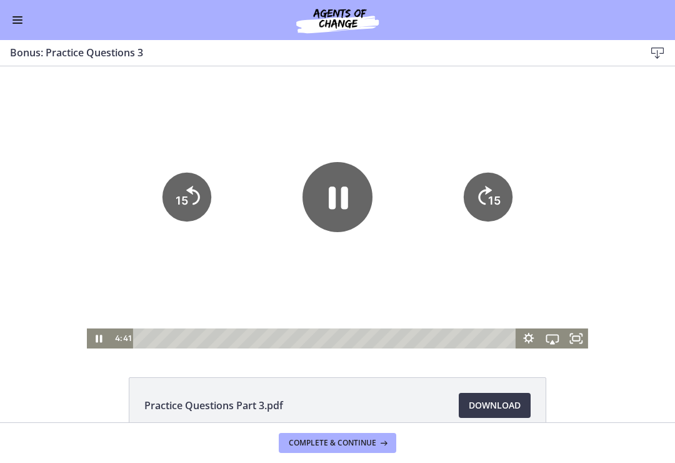
click at [492, 195] on tspan "15" at bounding box center [494, 200] width 13 height 13
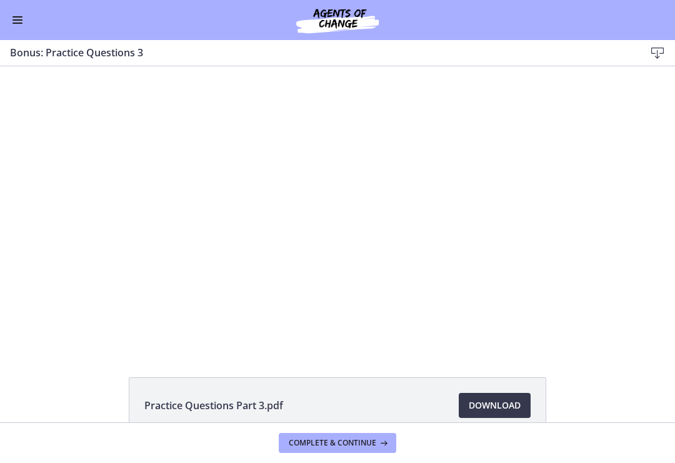
click at [560, 192] on div at bounding box center [338, 207] width 502 height 282
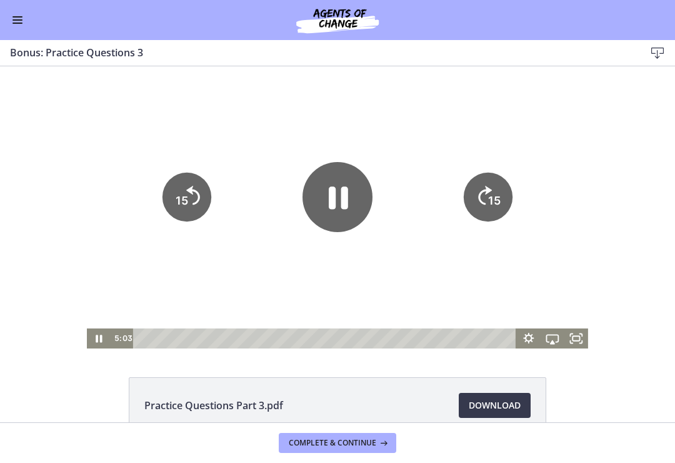
click at [498, 201] on tspan "15" at bounding box center [494, 200] width 13 height 13
click at [494, 198] on tspan "15" at bounding box center [494, 200] width 13 height 13
click at [501, 213] on icon "15" at bounding box center [487, 197] width 49 height 49
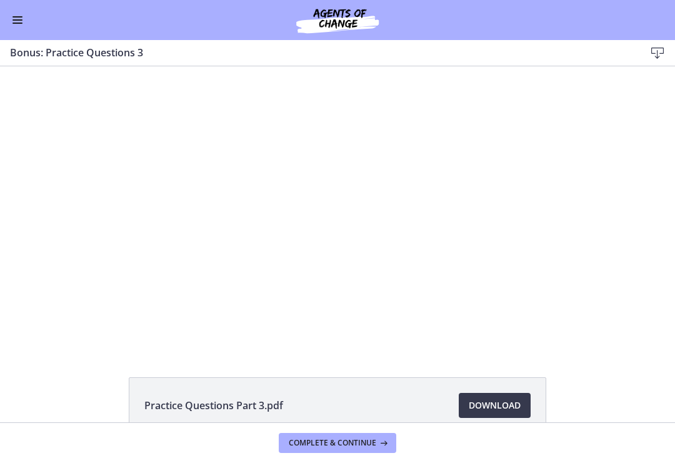
click at [359, 300] on div at bounding box center [338, 207] width 502 height 282
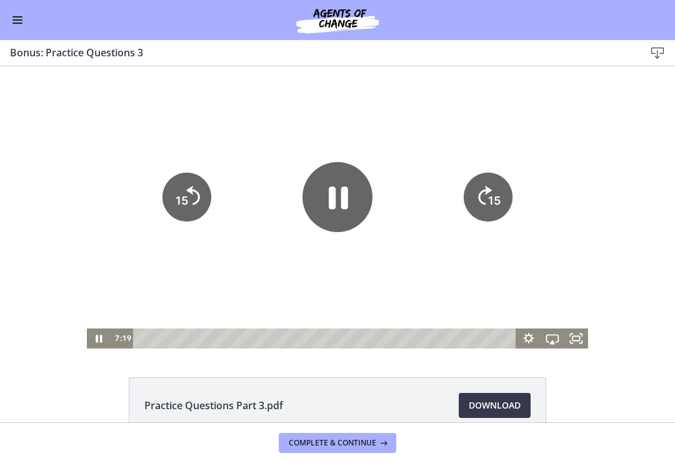
click at [363, 208] on icon "Pause" at bounding box center [338, 197] width 70 height 70
click at [448, 286] on div at bounding box center [338, 207] width 502 height 282
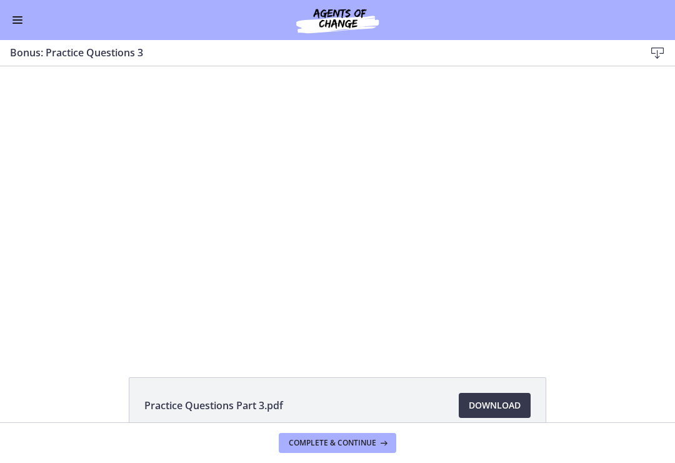
click at [418, 267] on div at bounding box center [338, 207] width 502 height 282
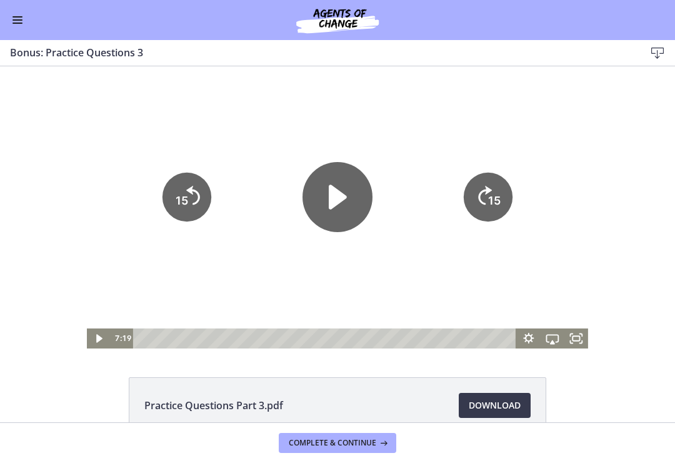
click at [358, 199] on icon "Play Video" at bounding box center [338, 197] width 70 height 70
click at [476, 252] on div at bounding box center [338, 207] width 502 height 282
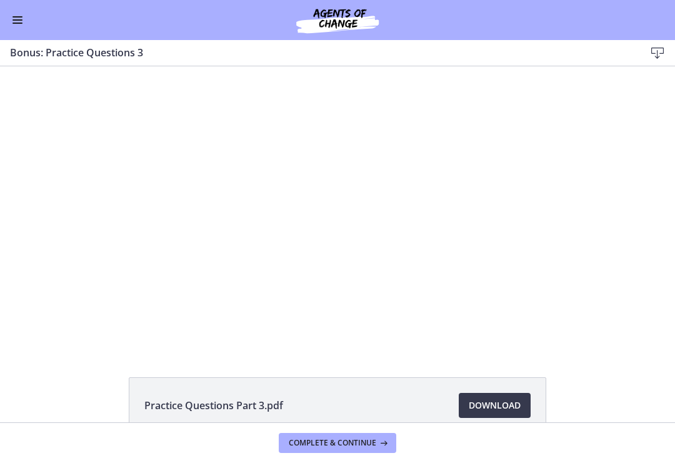
click at [582, 246] on div at bounding box center [338, 207] width 502 height 282
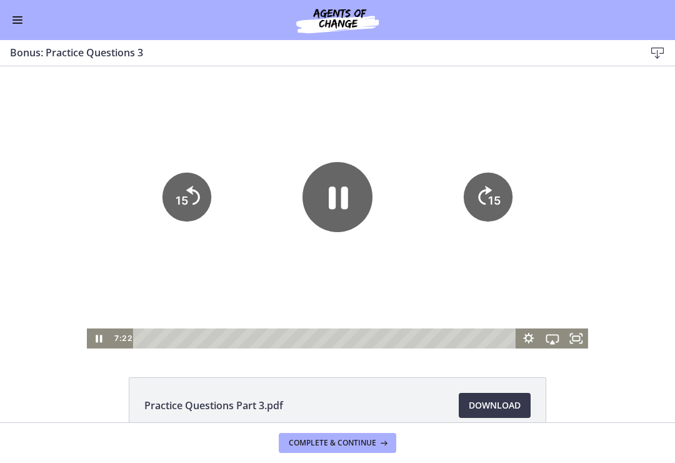
click at [500, 201] on tspan "15" at bounding box center [494, 200] width 13 height 13
click at [492, 200] on tspan "15" at bounding box center [494, 200] width 13 height 13
click at [490, 186] on icon "15" at bounding box center [487, 197] width 49 height 49
click at [502, 182] on icon "15" at bounding box center [487, 197] width 49 height 49
click at [510, 186] on icon "15" at bounding box center [487, 197] width 49 height 49
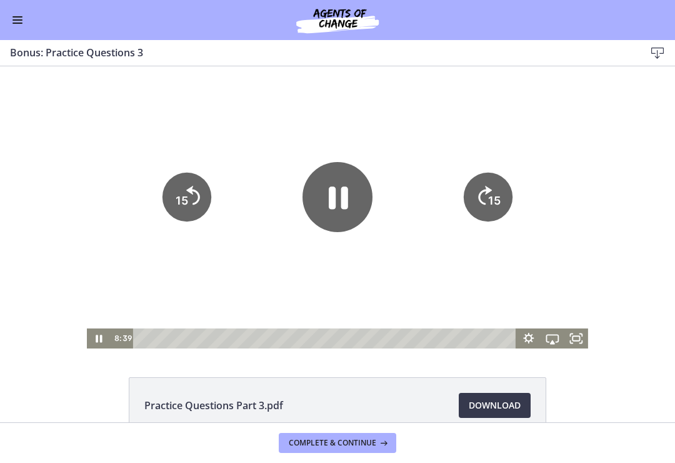
click at [502, 197] on icon "15" at bounding box center [487, 197] width 49 height 49
click at [505, 193] on icon "15" at bounding box center [487, 197] width 49 height 49
click at [503, 191] on icon "15" at bounding box center [487, 197] width 49 height 49
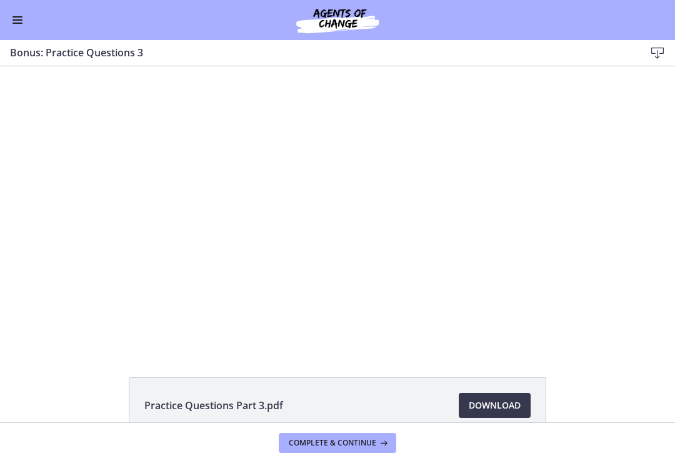
click at [557, 297] on div at bounding box center [338, 207] width 502 height 282
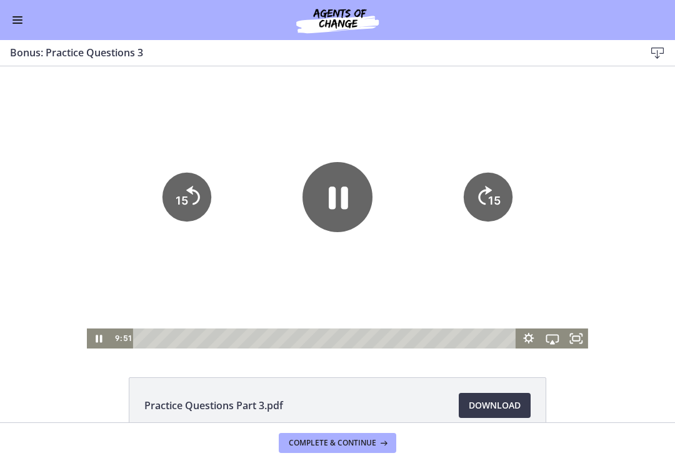
click at [500, 194] on text "15" at bounding box center [494, 200] width 13 height 13
click at [501, 198] on tspan "15" at bounding box center [494, 200] width 13 height 13
click at [345, 194] on icon "Pause" at bounding box center [339, 199] width 22 height 26
click at [408, 253] on div at bounding box center [338, 207] width 502 height 282
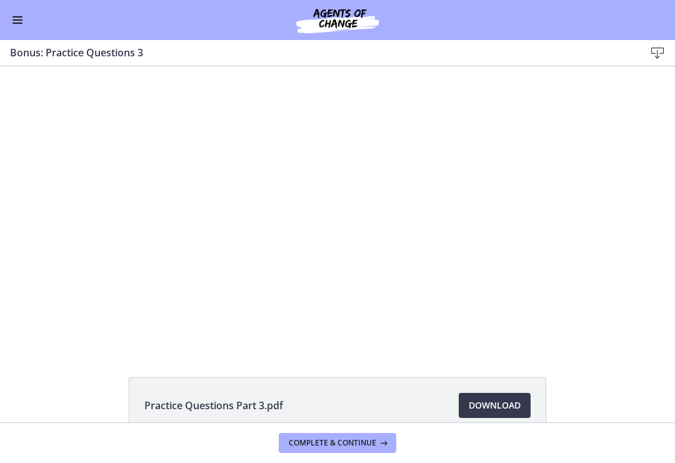
click at [523, 295] on div at bounding box center [338, 207] width 502 height 282
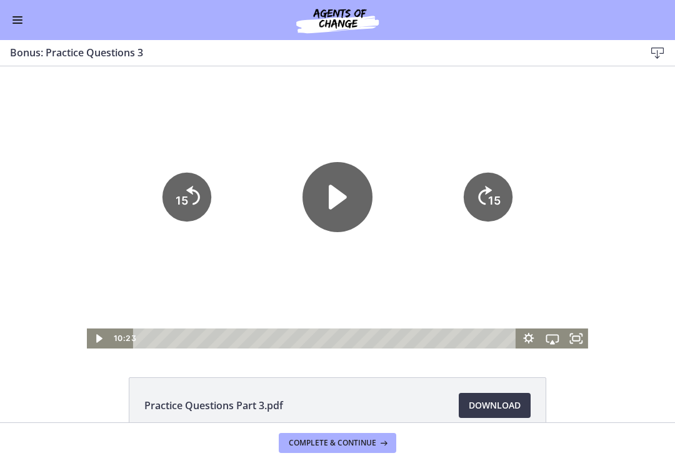
click at [371, 206] on icon "Play Video" at bounding box center [338, 197] width 70 height 70
click at [508, 127] on div at bounding box center [338, 207] width 502 height 282
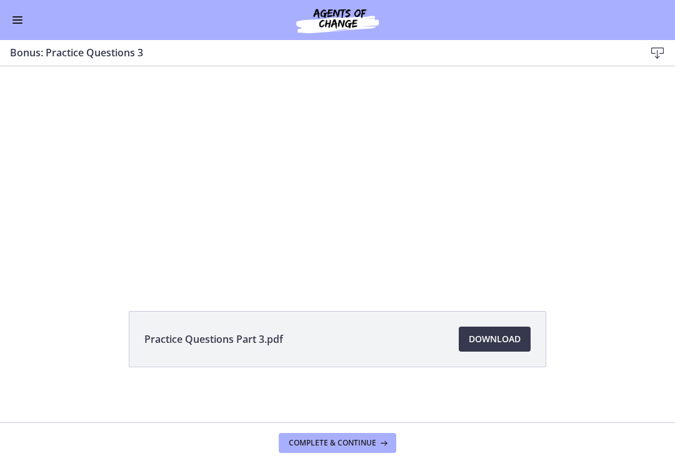
scroll to position [59, 0]
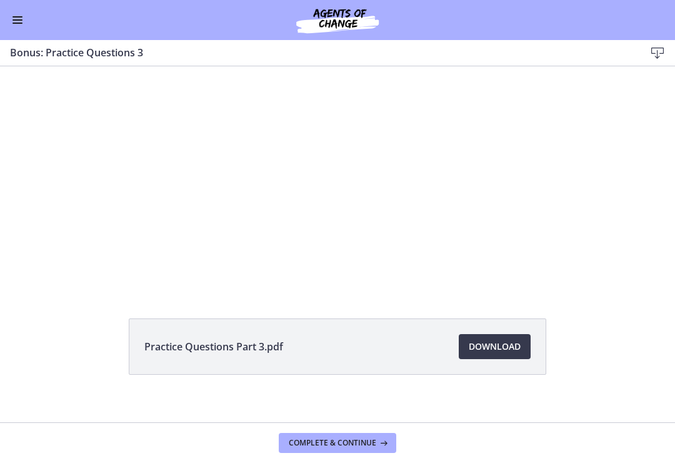
click at [315, 442] on button "Complete & continue" at bounding box center [338, 443] width 118 height 20
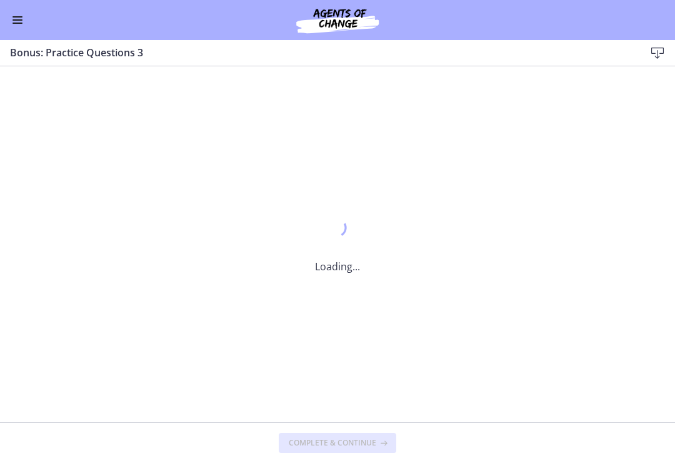
scroll to position [0, 0]
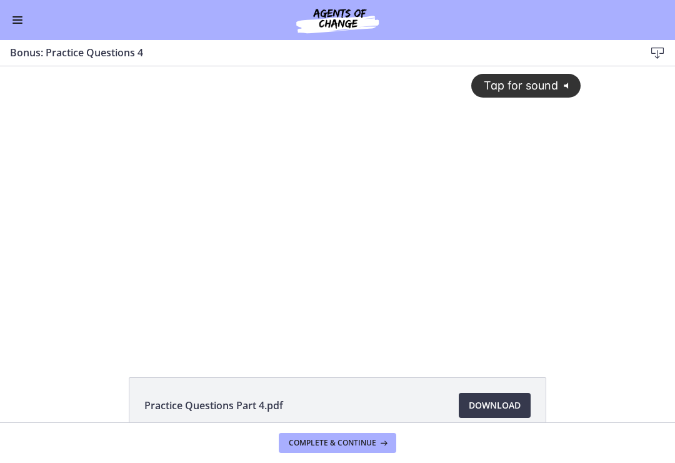
click at [509, 74] on button "Tap for sound @keyframes VOLUME_SMALL_WAVE_FLASH { 0% { opacity: 0; } 33% { opa…" at bounding box center [526, 85] width 109 height 23
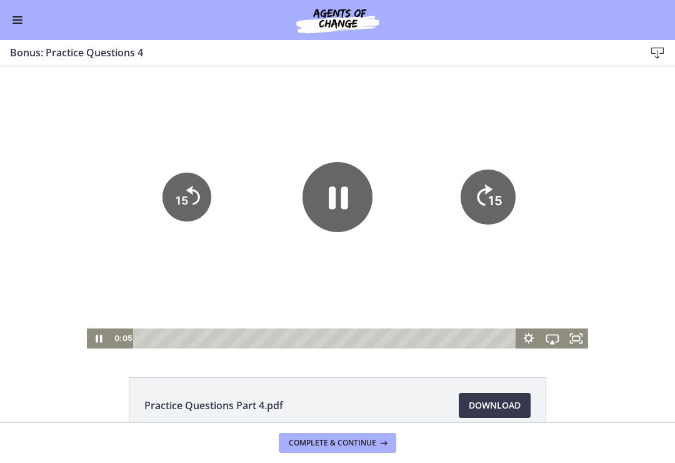
click at [484, 206] on icon "15" at bounding box center [487, 196] width 55 height 55
click at [483, 203] on icon "15" at bounding box center [487, 197] width 49 height 49
click at [482, 185] on icon "15" at bounding box center [488, 154] width 61 height 61
click at [498, 209] on tspan "15" at bounding box center [495, 201] width 14 height 16
click at [498, 210] on icon "15" at bounding box center [487, 197] width 49 height 49
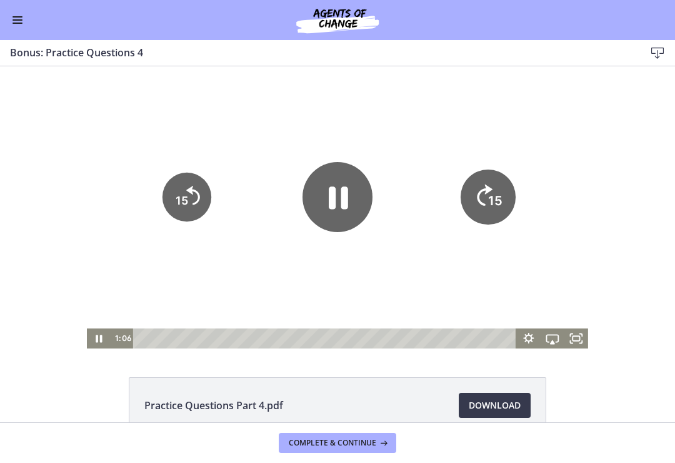
click at [487, 193] on icon "Skip ahead 15 seconds" at bounding box center [485, 194] width 16 height 21
click at [487, 193] on icon "15" at bounding box center [487, 196] width 55 height 55
click at [482, 183] on icon "15" at bounding box center [488, 154] width 61 height 61
click at [482, 183] on icon "15" at bounding box center [487, 197] width 49 height 49
click at [493, 185] on icon "15" at bounding box center [488, 154] width 61 height 61
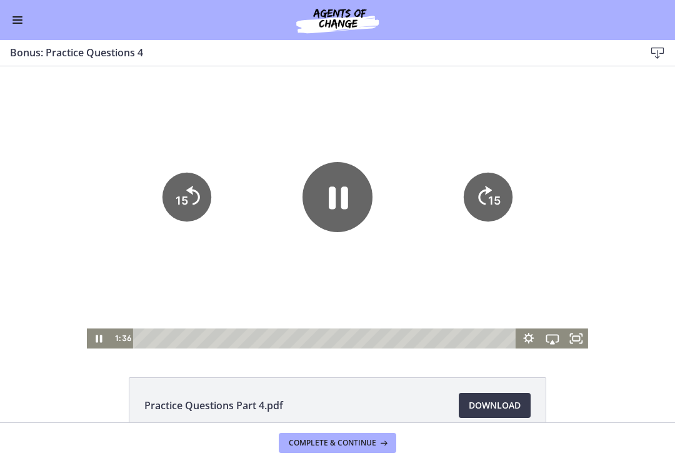
click at [492, 194] on icon "15" at bounding box center [487, 197] width 49 height 49
click at [480, 182] on icon "15" at bounding box center [488, 154] width 61 height 61
click at [480, 182] on icon "15" at bounding box center [487, 197] width 49 height 49
click at [488, 184] on icon "15" at bounding box center [488, 154] width 61 height 61
click at [488, 184] on icon "15" at bounding box center [487, 196] width 55 height 55
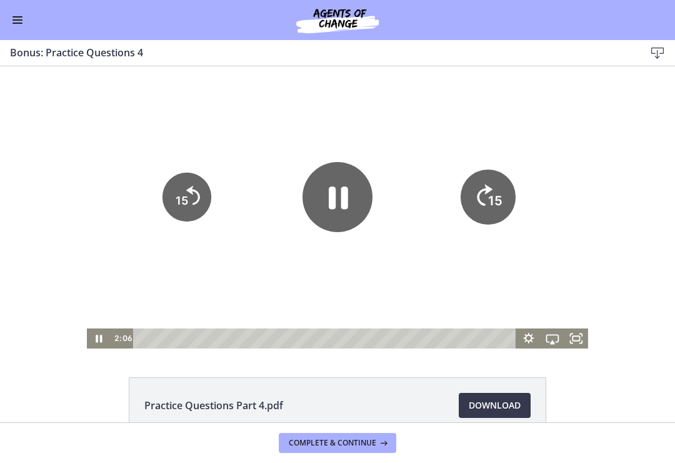
click at [485, 183] on icon "15" at bounding box center [487, 196] width 55 height 55
click at [485, 183] on icon "15" at bounding box center [488, 154] width 61 height 61
click at [485, 183] on icon "15" at bounding box center [487, 197] width 49 height 49
click at [309, 195] on icon "Pause" at bounding box center [338, 197] width 70 height 70
click at [231, 290] on div at bounding box center [338, 207] width 502 height 282
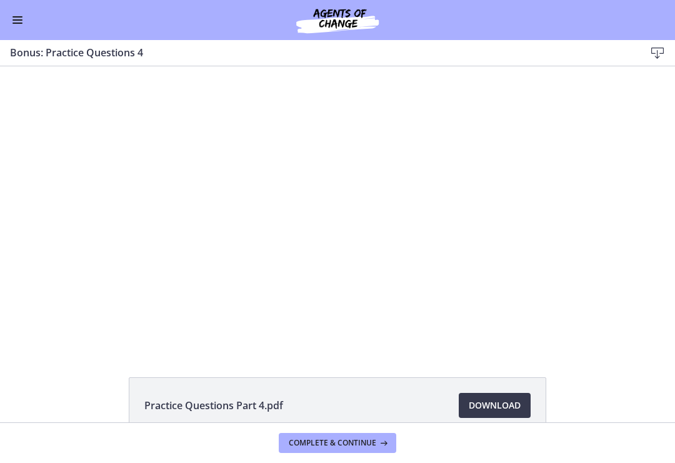
click at [288, 253] on div at bounding box center [338, 207] width 502 height 282
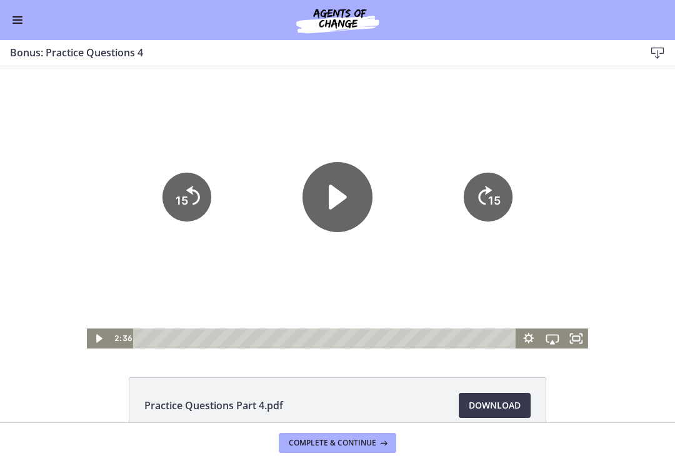
click at [311, 192] on icon "Play Video" at bounding box center [338, 197] width 70 height 70
click at [180, 76] on div at bounding box center [338, 207] width 502 height 282
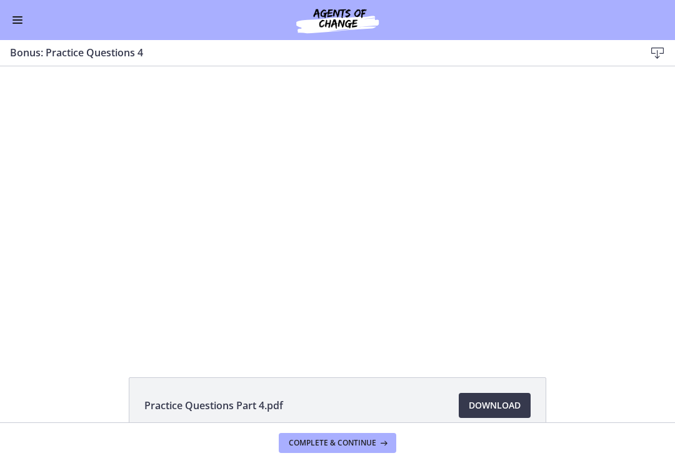
click at [494, 283] on div at bounding box center [338, 207] width 502 height 282
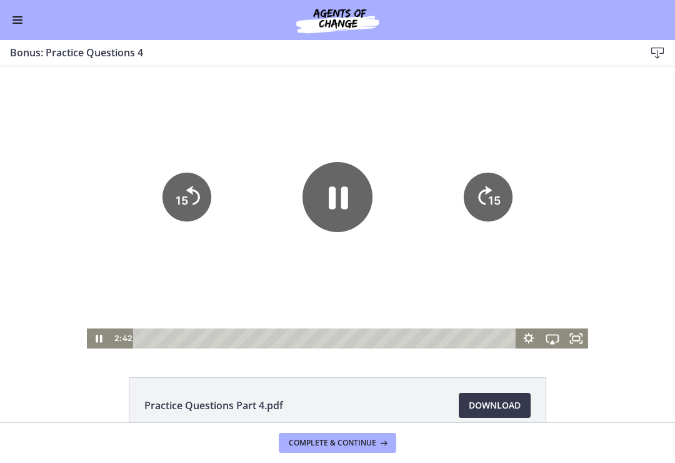
click at [482, 196] on icon "15" at bounding box center [487, 197] width 49 height 49
click at [487, 192] on icon "Skip ahead 15 seconds" at bounding box center [485, 195] width 14 height 19
click at [492, 193] on icon "15" at bounding box center [487, 197] width 49 height 49
click at [491, 193] on icon "15" at bounding box center [487, 197] width 49 height 49
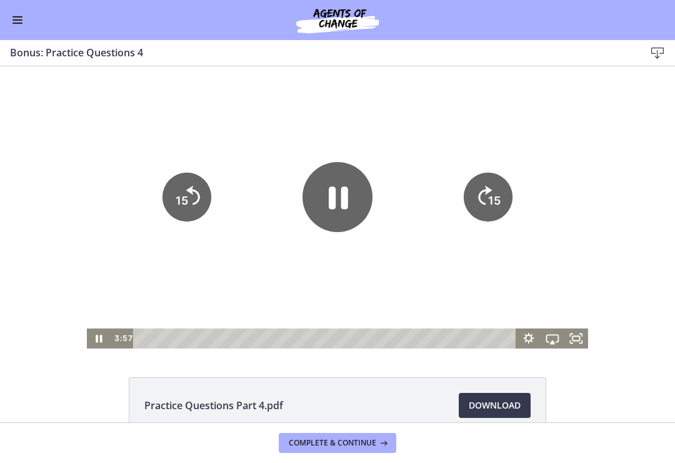
click at [492, 189] on icon "15" at bounding box center [487, 197] width 49 height 49
click at [492, 188] on icon "15" at bounding box center [487, 197] width 49 height 49
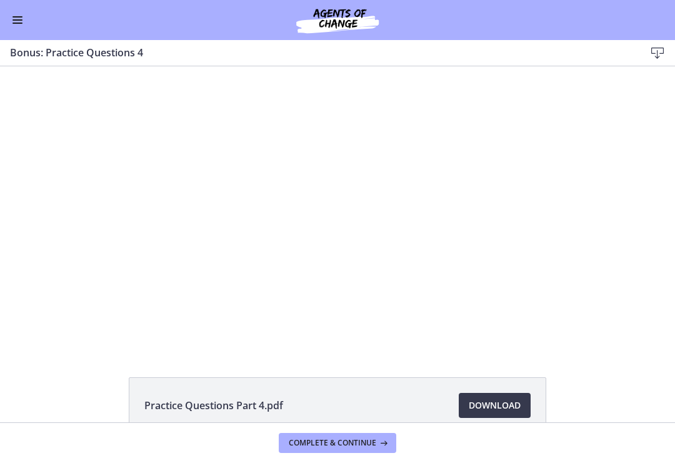
click at [365, 281] on div at bounding box center [338, 207] width 502 height 282
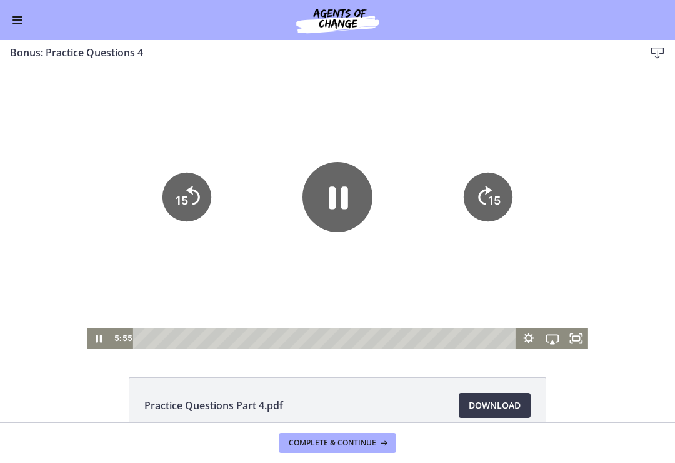
click at [343, 195] on icon "Pause" at bounding box center [338, 198] width 19 height 23
click at [382, 287] on div at bounding box center [338, 207] width 502 height 282
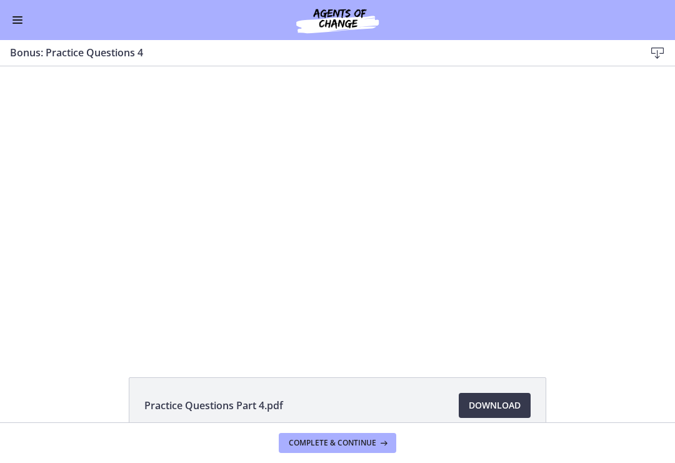
click at [403, 308] on div at bounding box center [338, 207] width 502 height 282
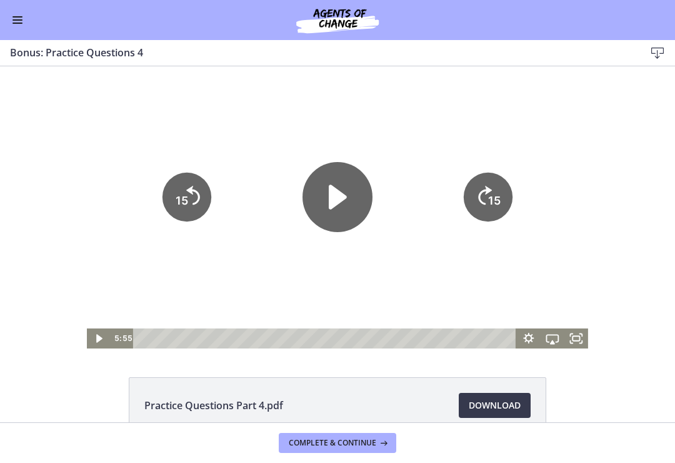
click at [348, 196] on icon "Play Video" at bounding box center [338, 197] width 70 height 70
click at [497, 206] on tspan "15" at bounding box center [494, 200] width 13 height 13
click at [497, 205] on icon "15" at bounding box center [487, 196] width 55 height 55
click at [501, 201] on icon "15" at bounding box center [487, 197] width 49 height 49
click at [501, 200] on text "15" at bounding box center [494, 200] width 13 height 13
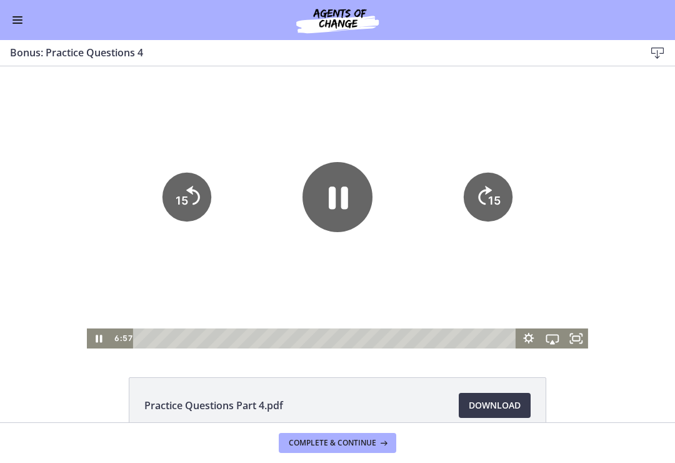
click at [500, 193] on icon "15" at bounding box center [487, 197] width 49 height 49
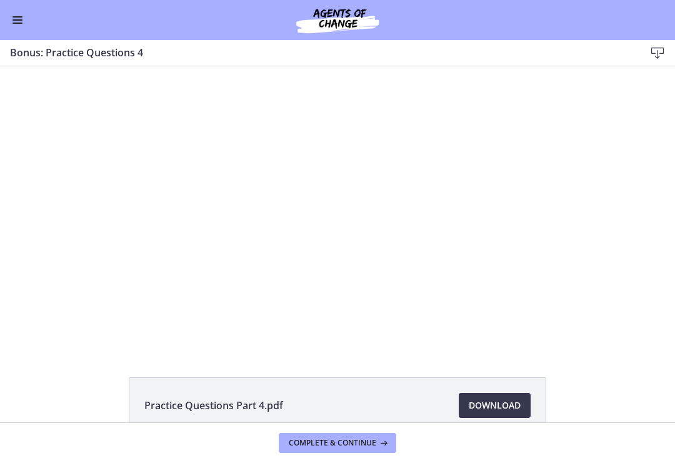
click at [472, 253] on div at bounding box center [338, 207] width 502 height 282
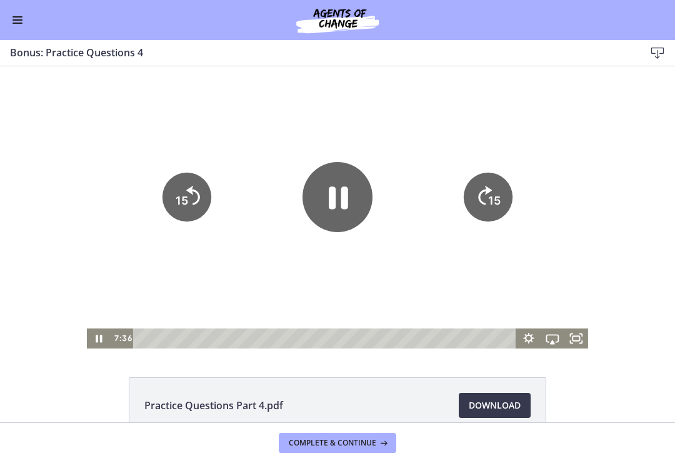
click at [500, 210] on icon "15" at bounding box center [487, 197] width 49 height 49
click at [504, 198] on icon "15" at bounding box center [487, 197] width 49 height 49
click at [505, 202] on icon "15" at bounding box center [487, 197] width 49 height 49
click at [500, 198] on tspan "15" at bounding box center [494, 200] width 13 height 13
click at [501, 194] on icon "15" at bounding box center [487, 197] width 49 height 49
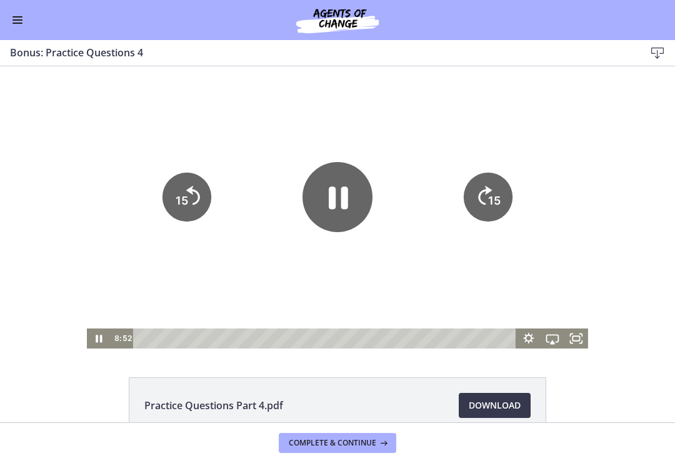
click at [351, 207] on icon "Pause" at bounding box center [338, 197] width 70 height 70
click at [442, 259] on div at bounding box center [338, 207] width 502 height 282
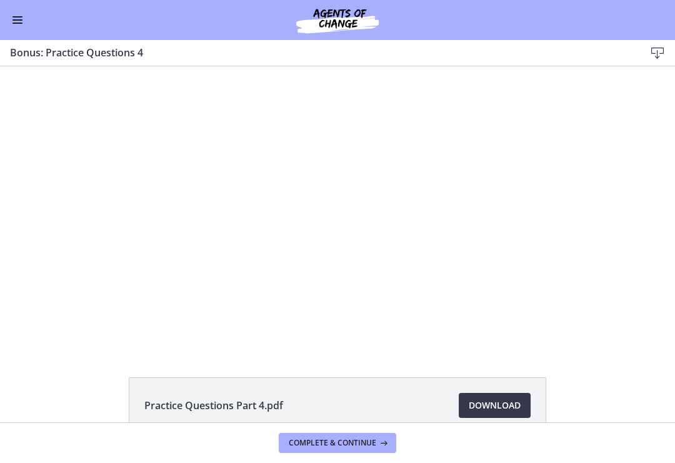
click at [324, 293] on div at bounding box center [338, 207] width 502 height 282
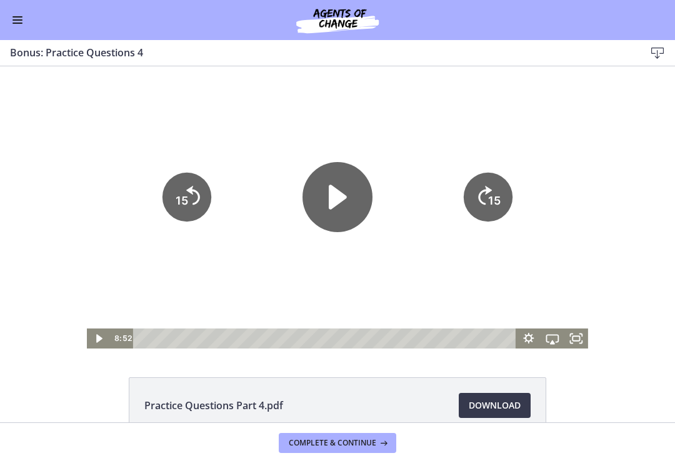
click at [341, 195] on icon "Play Video" at bounding box center [338, 197] width 18 height 24
click at [454, 228] on div at bounding box center [338, 207] width 502 height 282
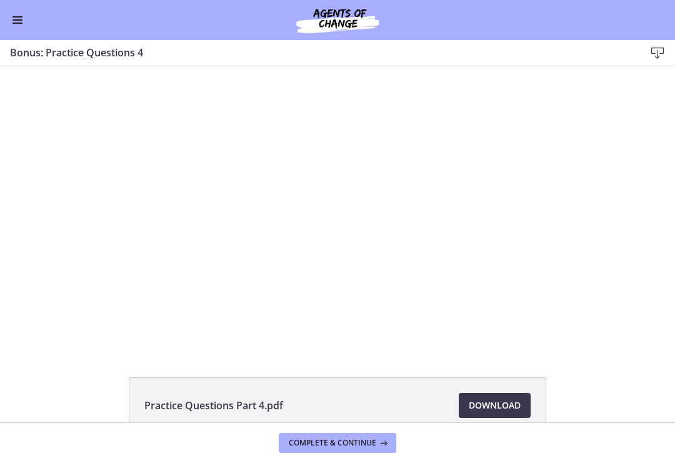
click at [386, 287] on div at bounding box center [338, 207] width 502 height 282
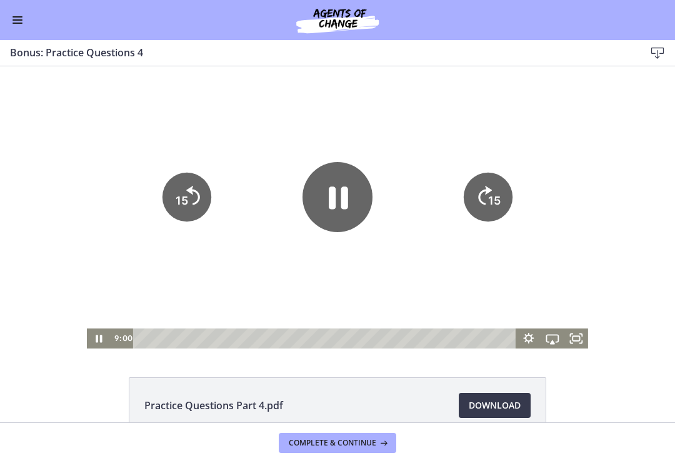
click at [351, 193] on icon "Pause" at bounding box center [338, 197] width 70 height 70
click at [429, 258] on div at bounding box center [338, 207] width 502 height 282
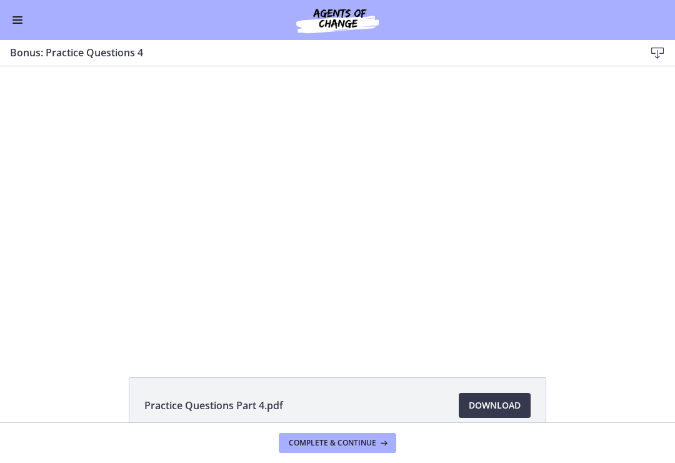
click at [372, 231] on div at bounding box center [338, 207] width 502 height 282
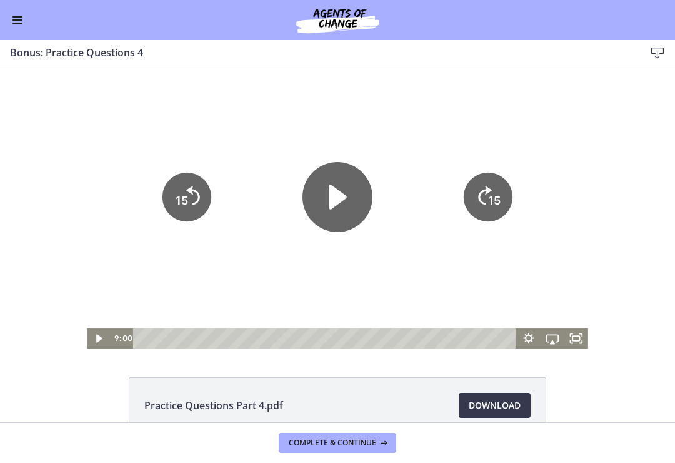
click at [333, 188] on icon "Play Video" at bounding box center [338, 197] width 18 height 24
click at [416, 92] on div at bounding box center [338, 207] width 502 height 282
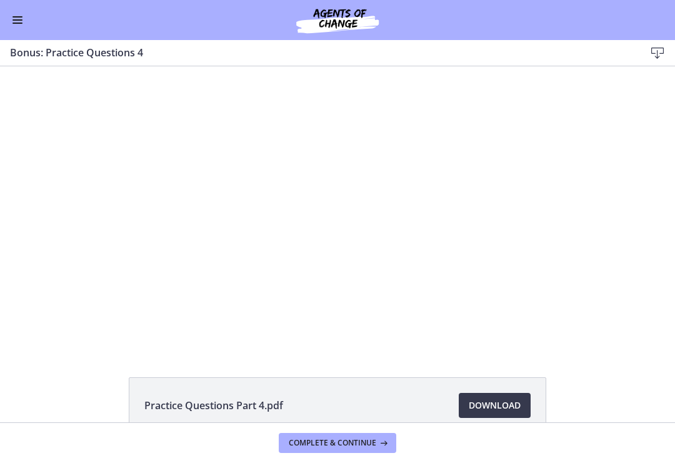
click at [651, 269] on div "Tap for sound @keyframes VOLUME_SMALL_WAVE_FLASH { 0% { opacity: 0; } 33% { opa…" at bounding box center [337, 207] width 675 height 282
click at [588, 261] on div at bounding box center [338, 207] width 502 height 282
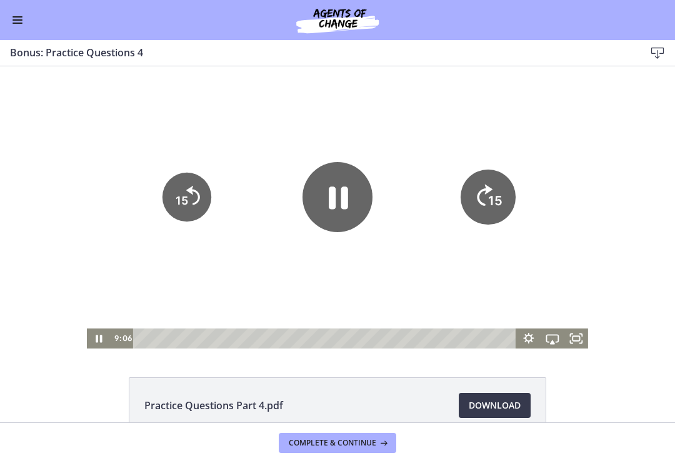
click at [490, 210] on icon "15" at bounding box center [487, 196] width 55 height 55
click at [497, 184] on icon "15" at bounding box center [487, 197] width 49 height 49
click at [503, 199] on icon "15" at bounding box center [487, 197] width 49 height 49
click at [507, 185] on icon "15" at bounding box center [488, 154] width 61 height 61
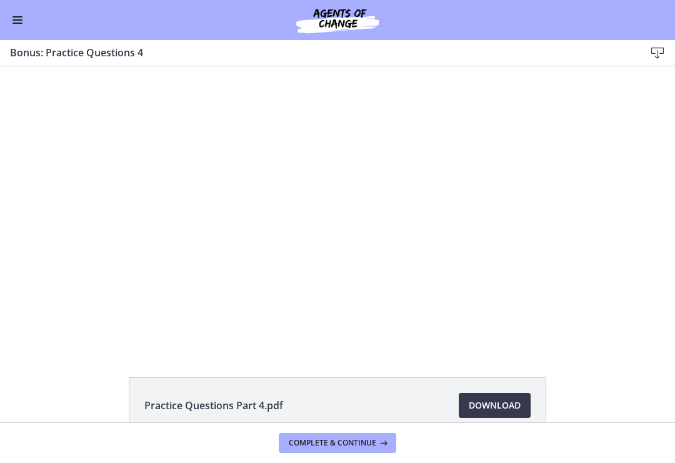
click at [528, 298] on div at bounding box center [338, 207] width 502 height 282
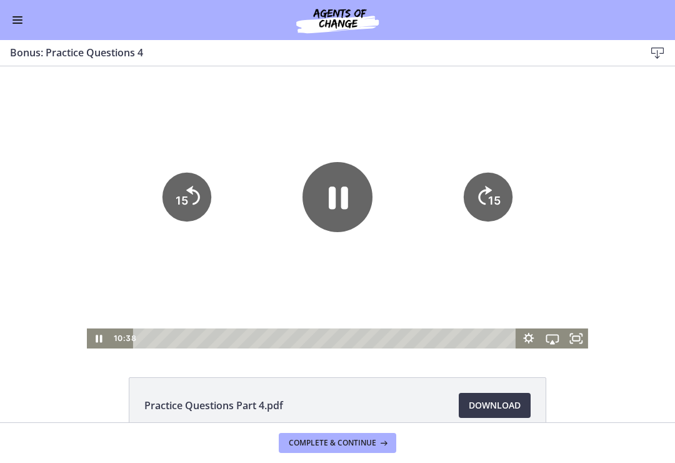
click at [486, 206] on icon "15" at bounding box center [487, 197] width 49 height 49
click at [500, 194] on text "15" at bounding box center [494, 200] width 13 height 13
click at [495, 188] on icon "15" at bounding box center [487, 197] width 49 height 49
click at [502, 192] on icon "15" at bounding box center [487, 197] width 49 height 49
click at [380, 186] on div at bounding box center [338, 207] width 502 height 282
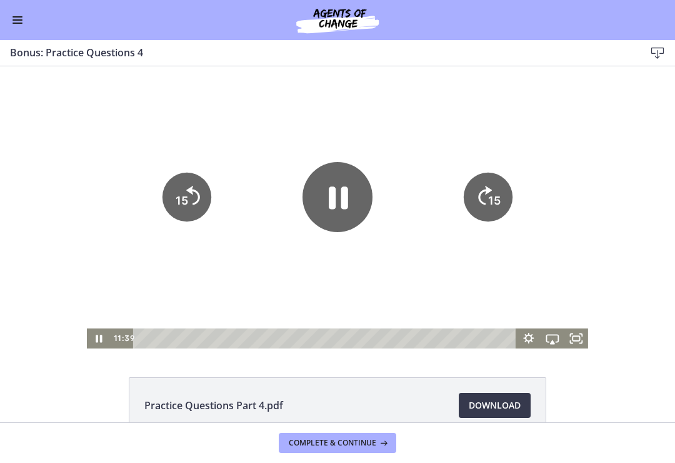
click at [351, 202] on icon "Pause" at bounding box center [338, 197] width 70 height 70
